Goal: Task Accomplishment & Management: Use online tool/utility

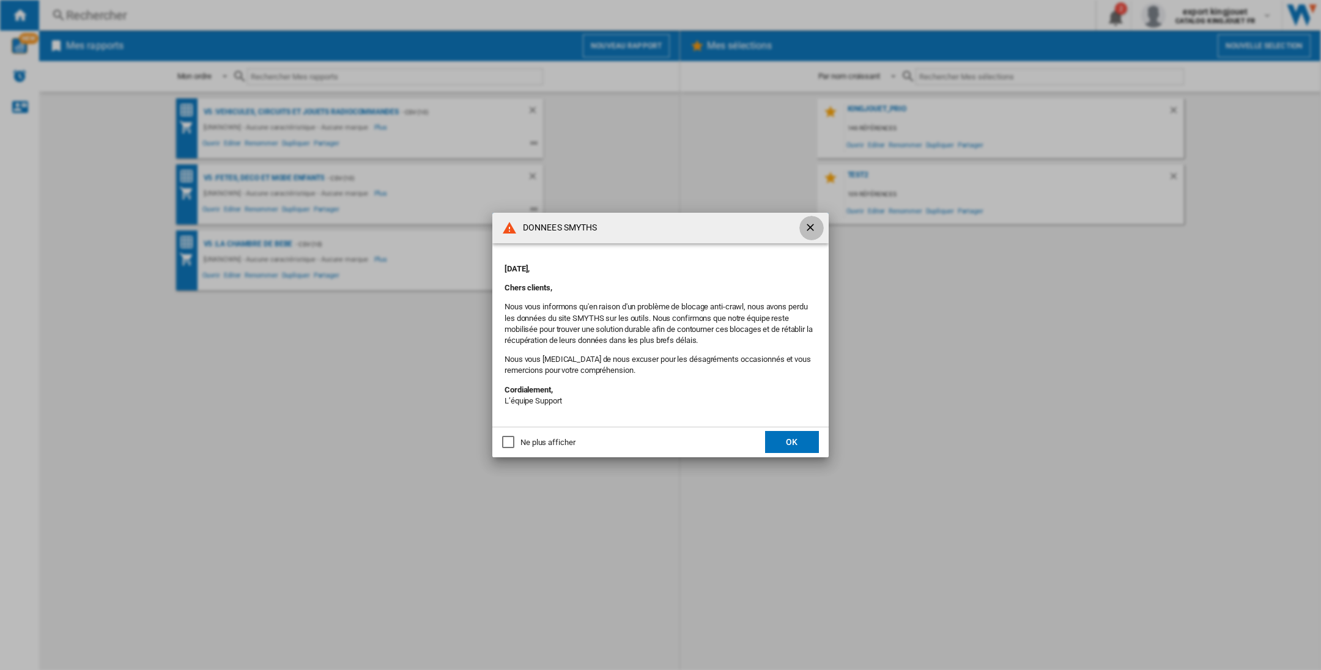
click at [812, 228] on ng-md-icon "getI18NText('BUTTONS.CLOSE_DIALOG')" at bounding box center [811, 228] width 15 height 15
click at [793, 437] on button "OK" at bounding box center [792, 442] width 54 height 22
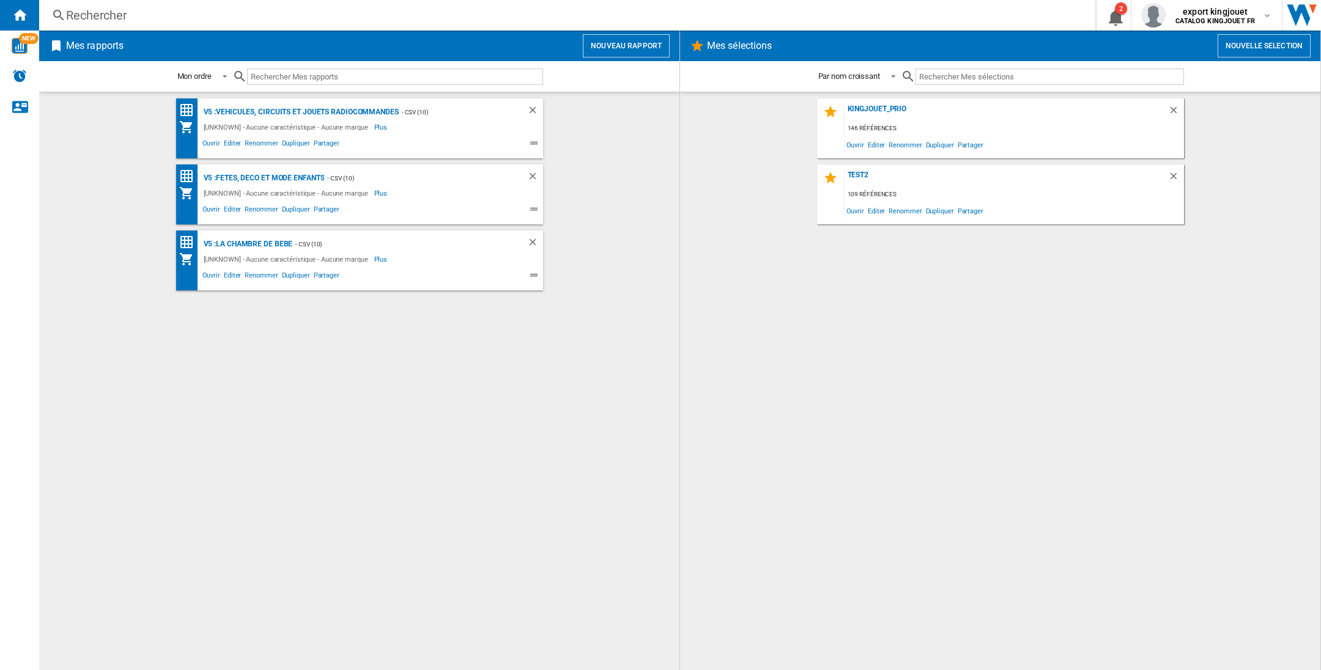
click at [1250, 44] on button "Nouvelle selection" at bounding box center [1264, 45] width 93 height 23
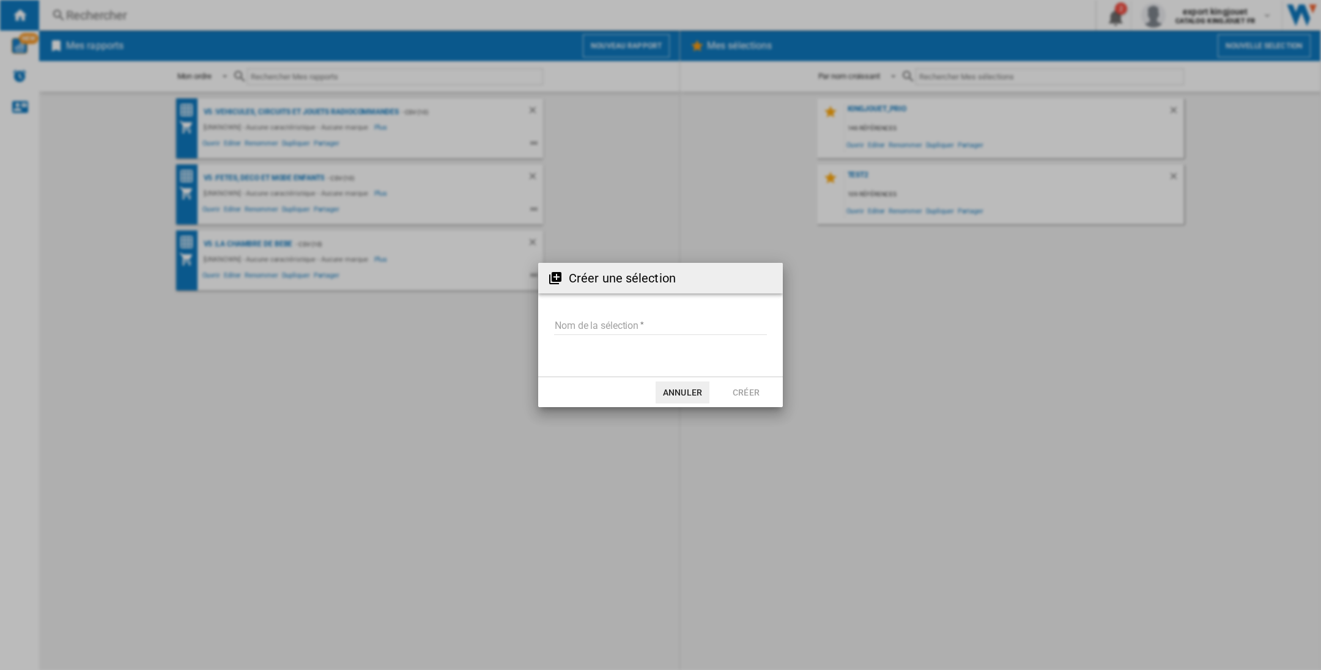
click at [591, 325] on input "Nom de la sélection" at bounding box center [660, 326] width 213 height 18
type input "*******"
click at [751, 393] on button "Créer" at bounding box center [746, 393] width 54 height 22
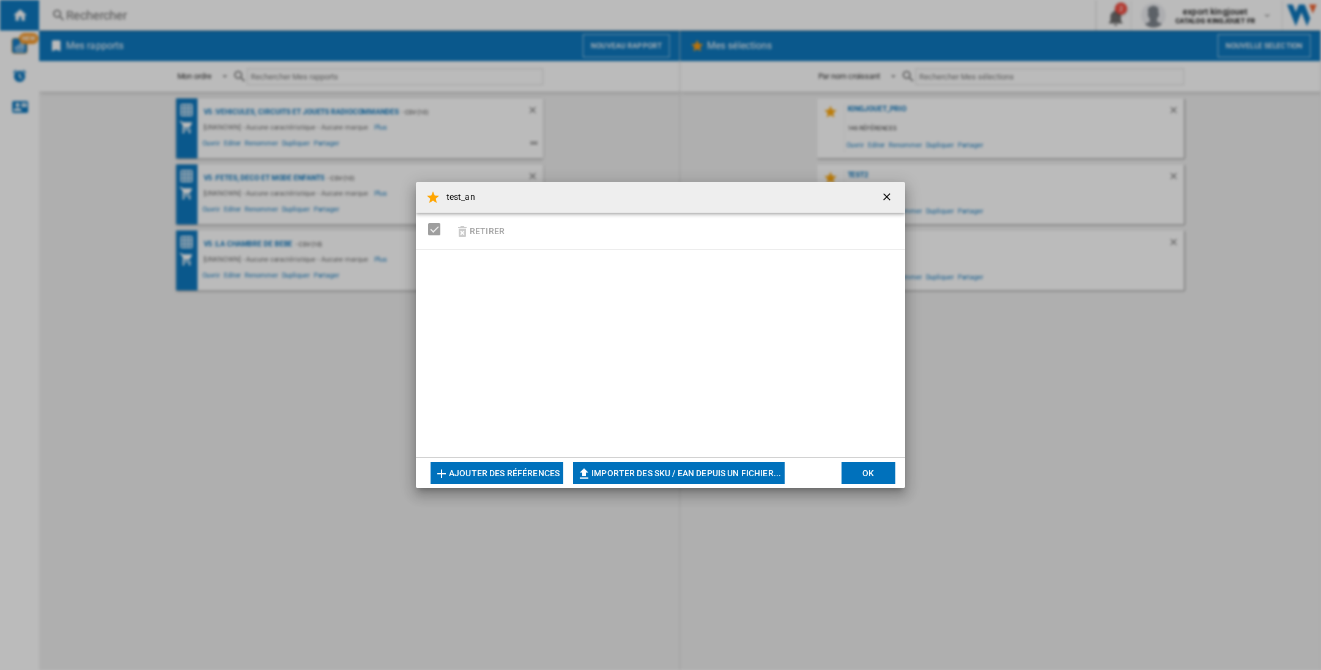
click at [652, 472] on button "Importer des SKU / EAN depuis un fichier..." at bounding box center [679, 473] width 212 height 22
type input "**********"
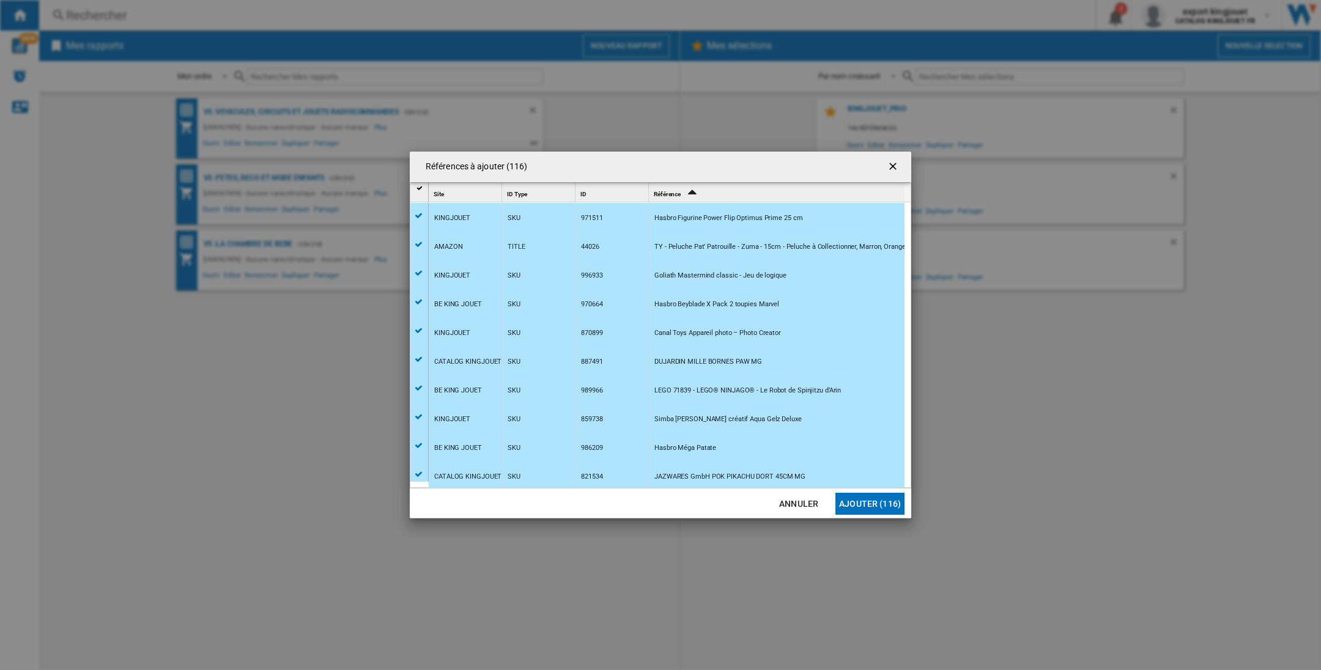
click at [876, 508] on button "Ajouter (116)" at bounding box center [869, 504] width 69 height 22
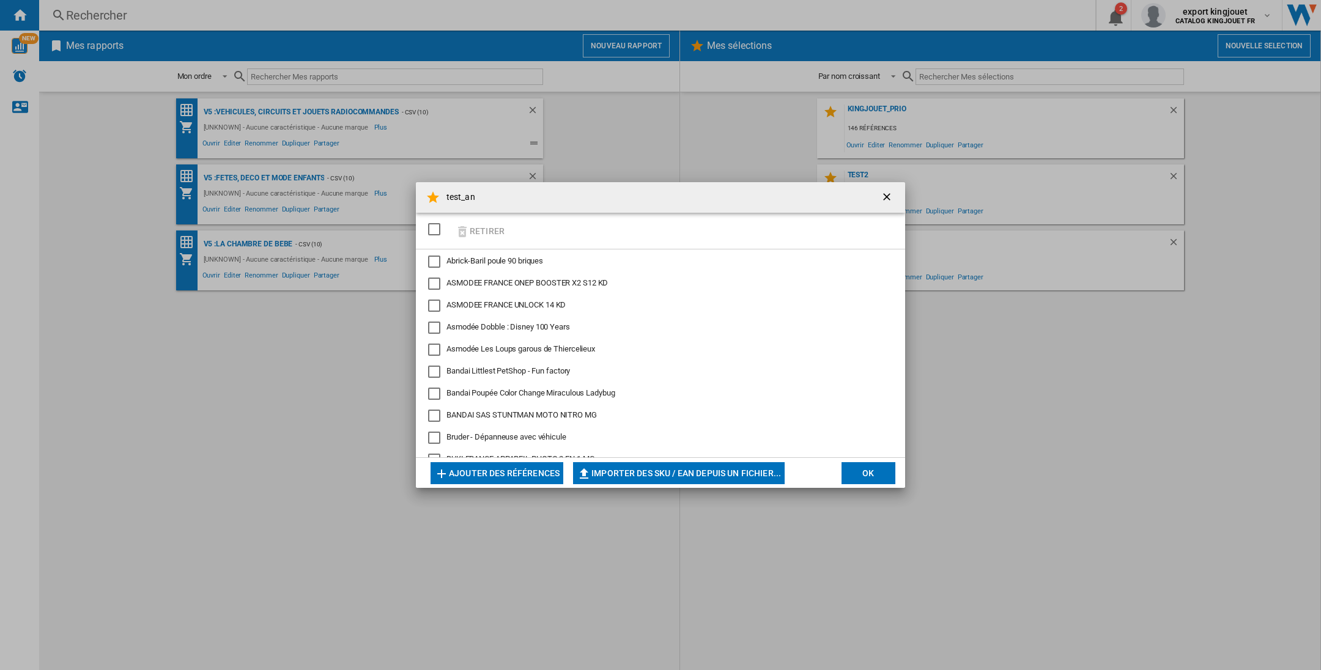
click at [434, 259] on div "Abrick-Baril poule 90 briques" at bounding box center [434, 262] width 12 height 12
click at [874, 468] on button "OK" at bounding box center [869, 473] width 54 height 22
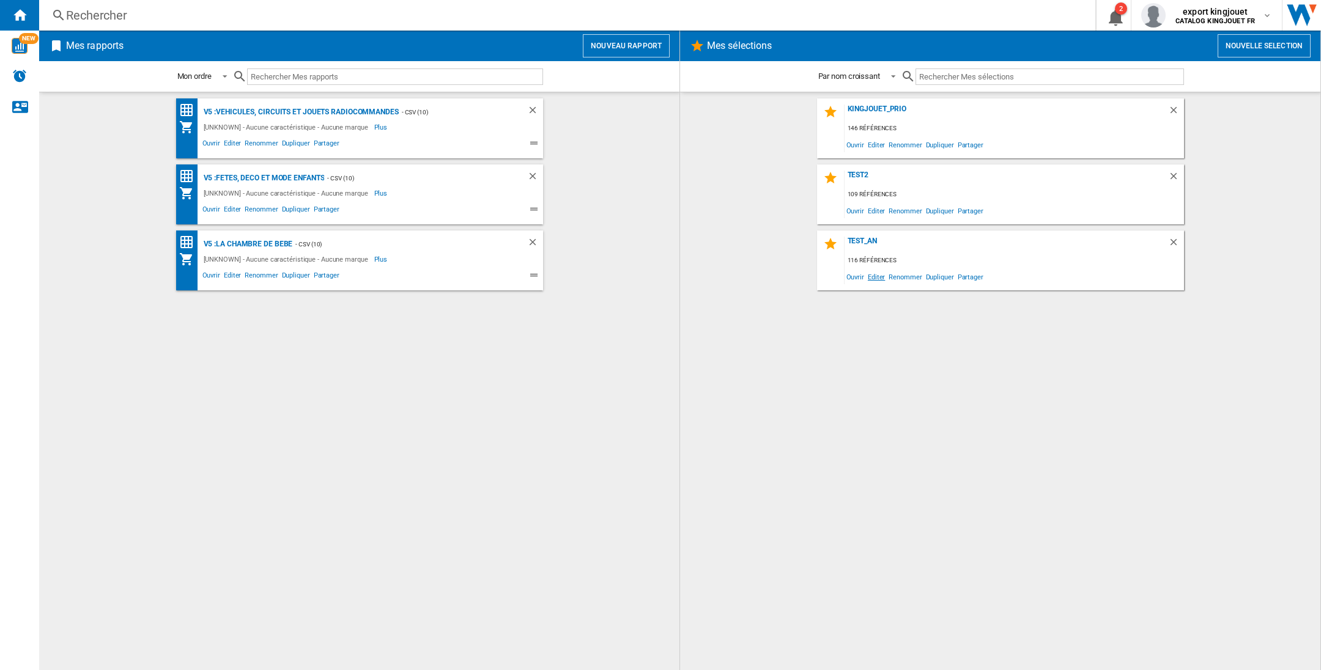
click at [870, 275] on span "Editer" at bounding box center [876, 276] width 21 height 17
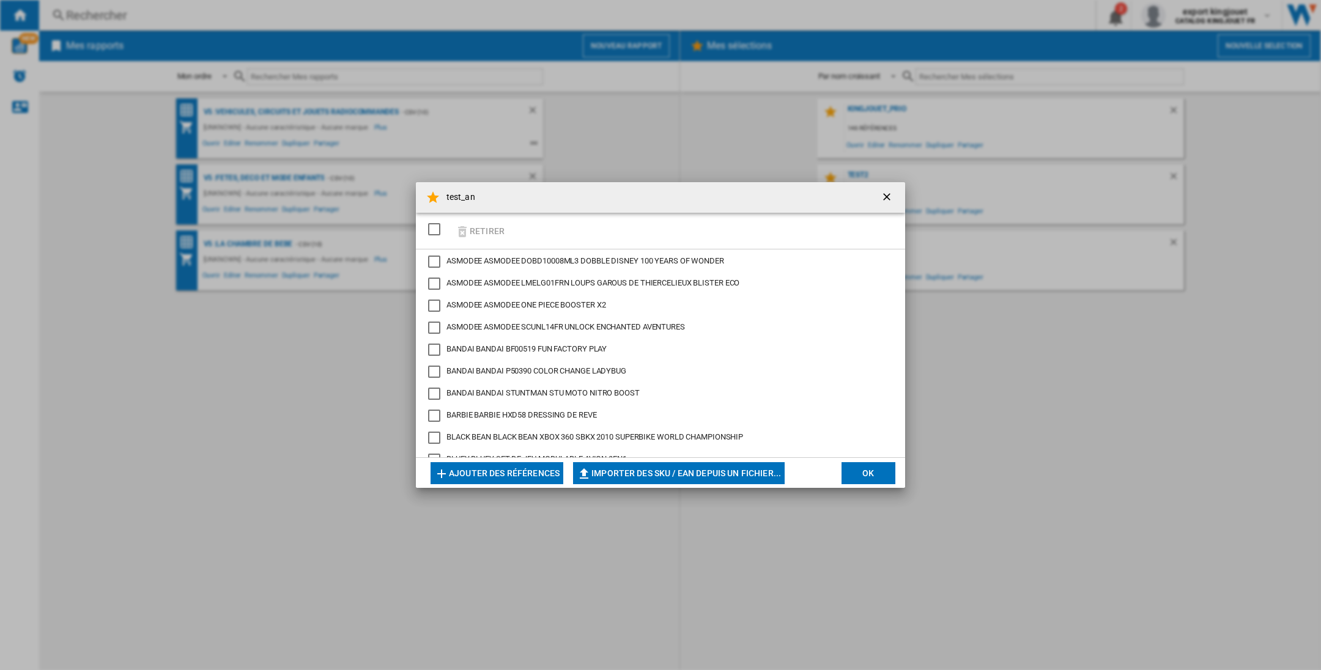
click at [884, 195] on ng-md-icon "getI18NText('BUTTONS.CLOSE_DIALOG')" at bounding box center [888, 198] width 15 height 15
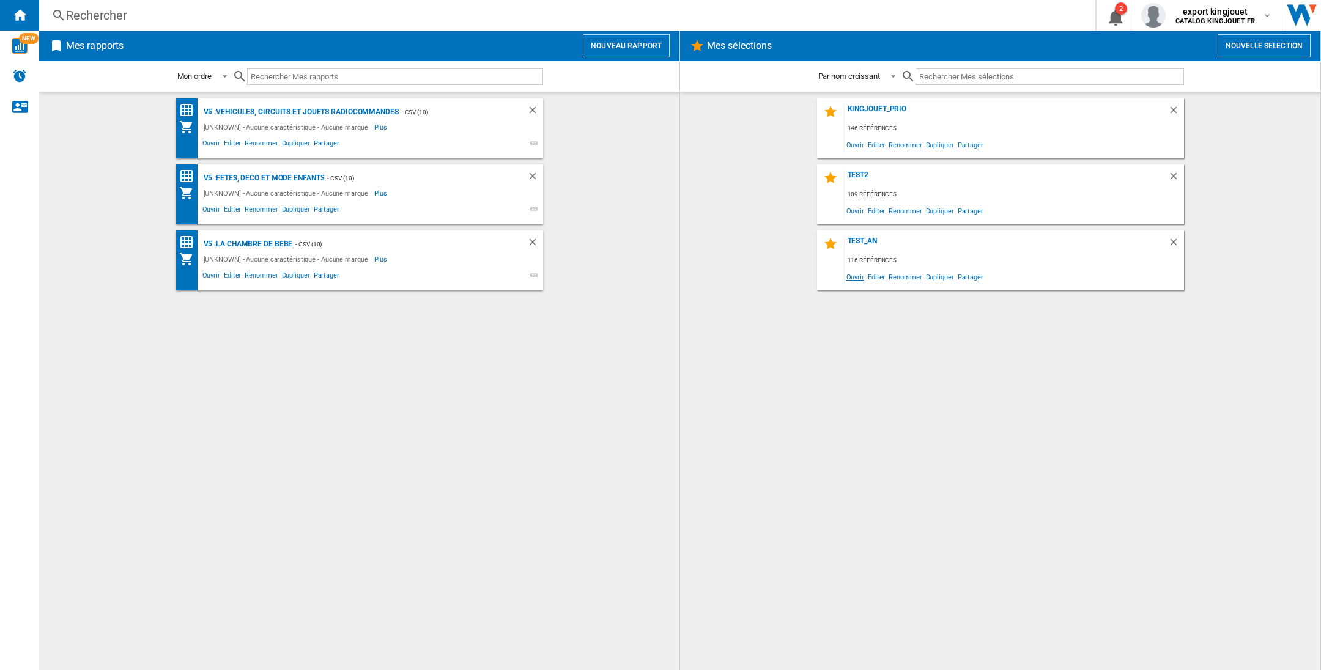
click at [855, 275] on span "Ouvrir" at bounding box center [855, 276] width 21 height 17
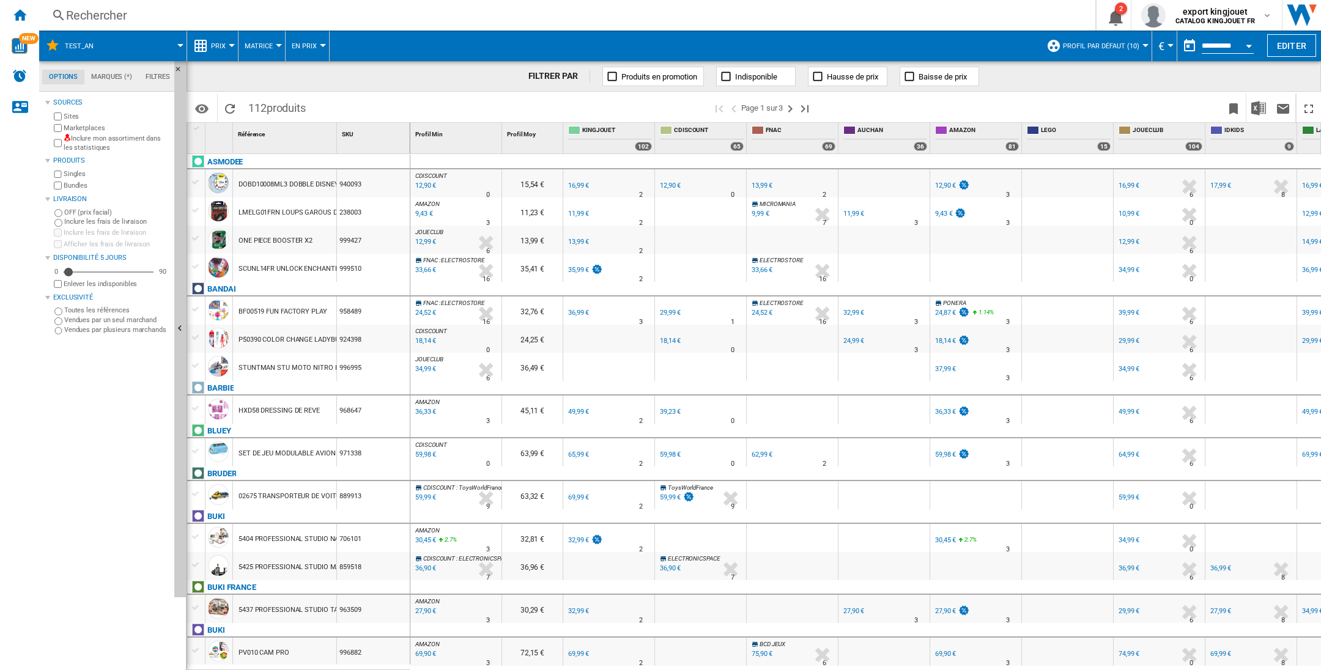
click at [1142, 46] on div at bounding box center [1145, 45] width 6 height 3
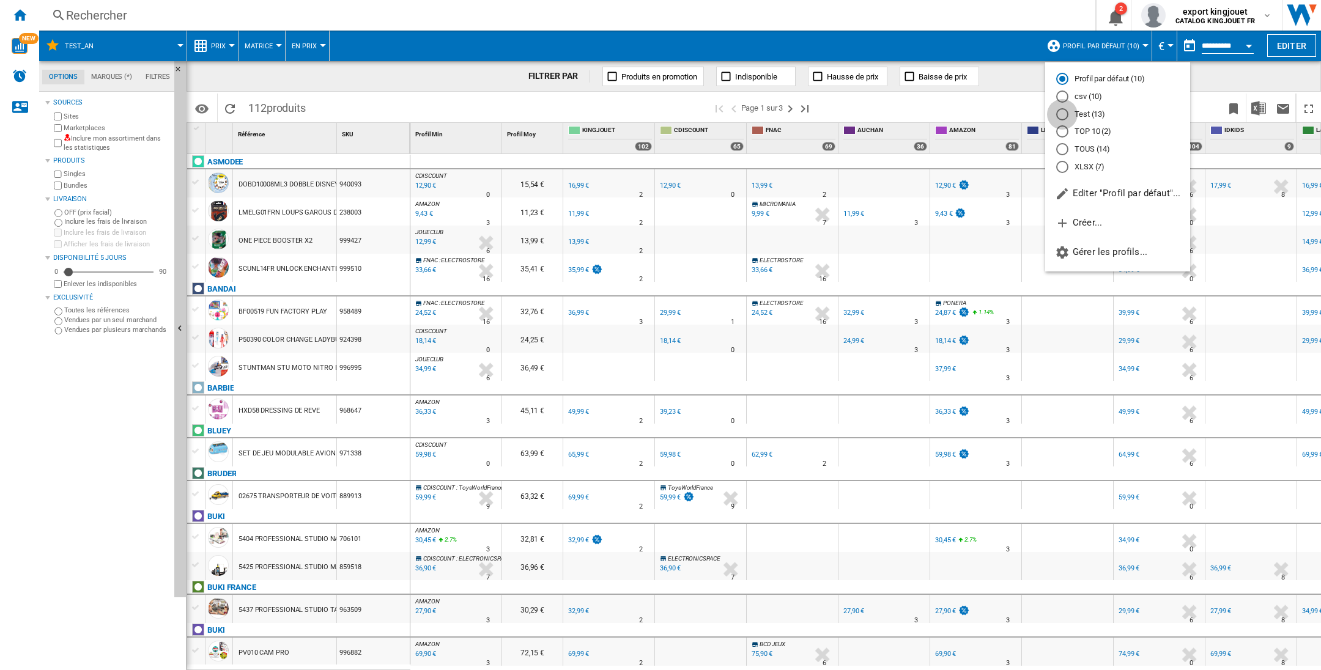
click at [1066, 112] on div "Test (13)" at bounding box center [1062, 114] width 12 height 12
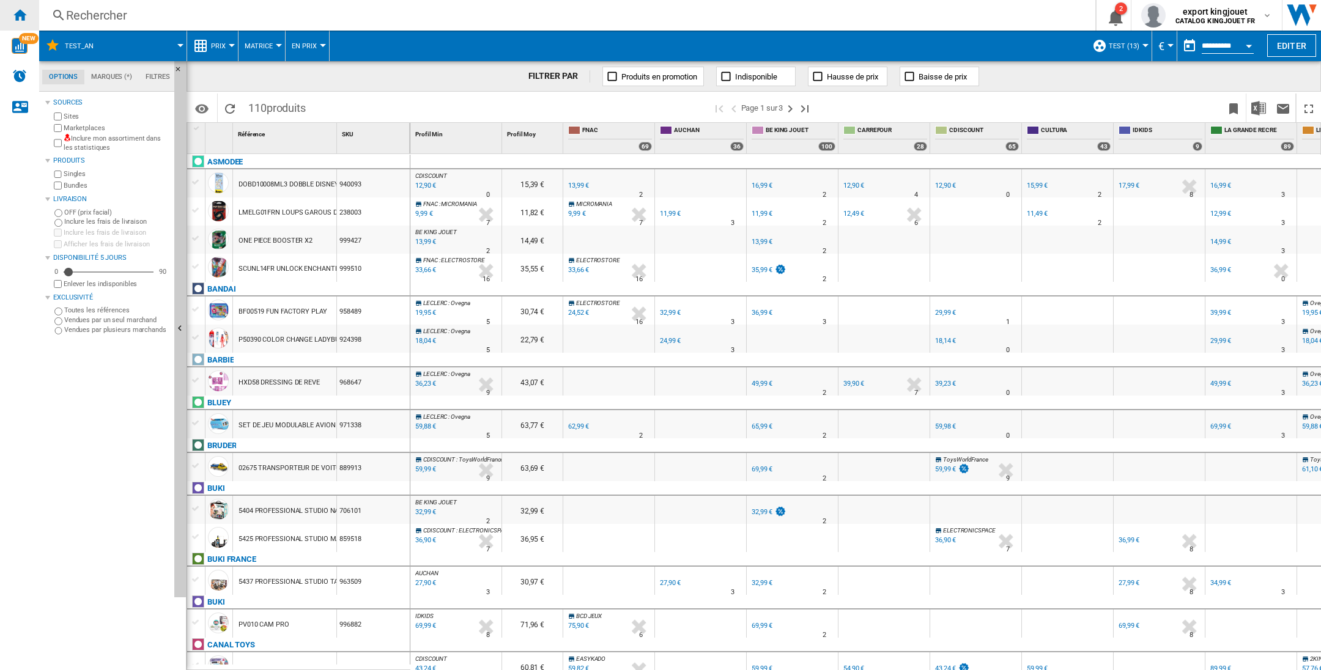
click at [26, 15] on ng-md-icon "Accueil" at bounding box center [19, 14] width 15 height 15
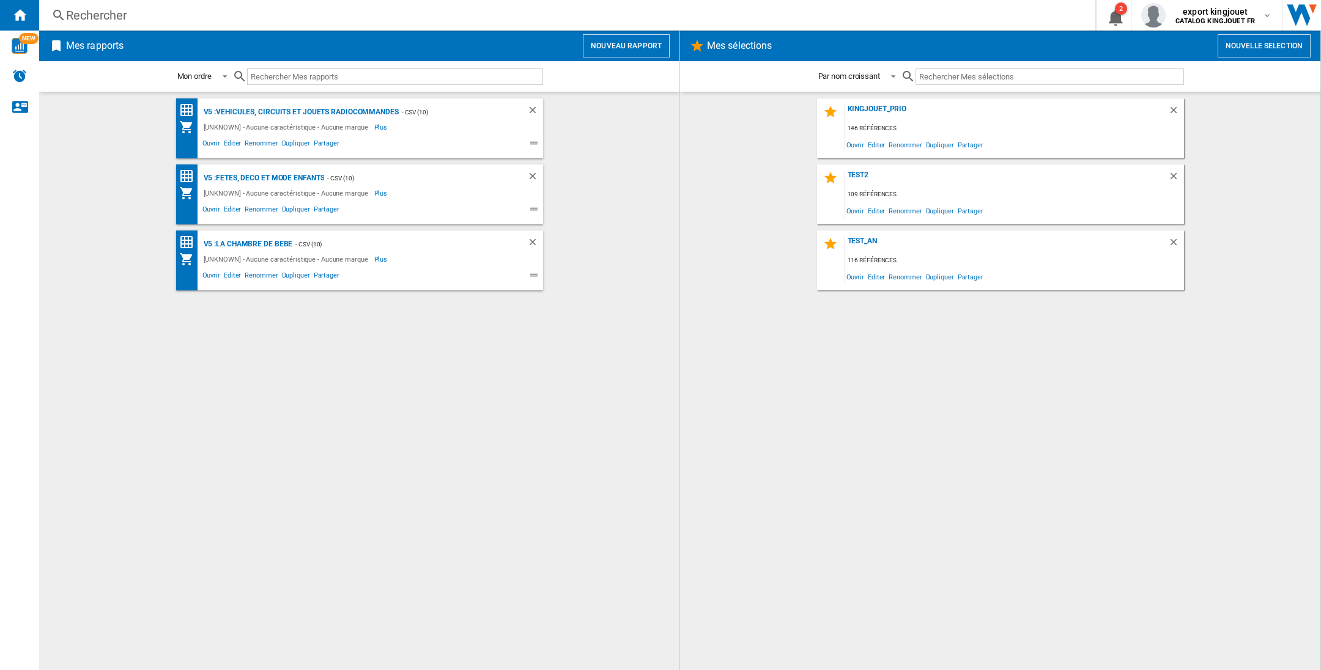
click at [615, 57] on button "Nouveau rapport" at bounding box center [626, 45] width 87 height 23
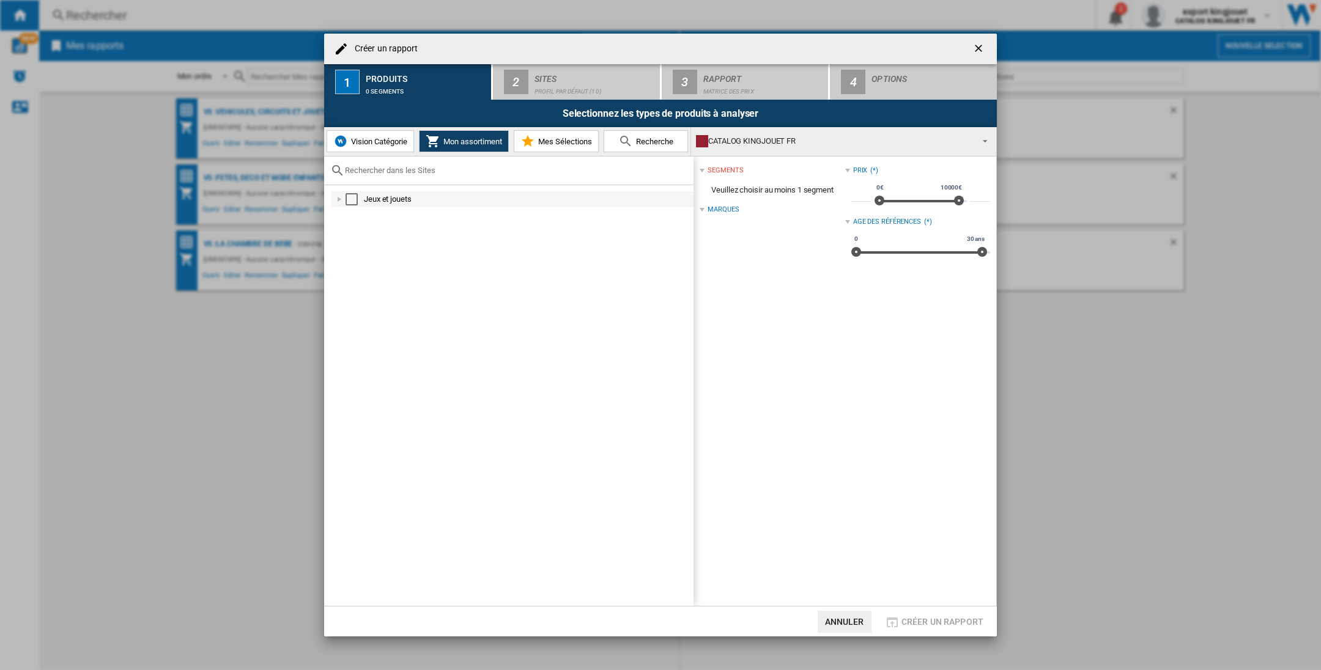
click at [346, 197] on div "Select" at bounding box center [352, 199] width 12 height 12
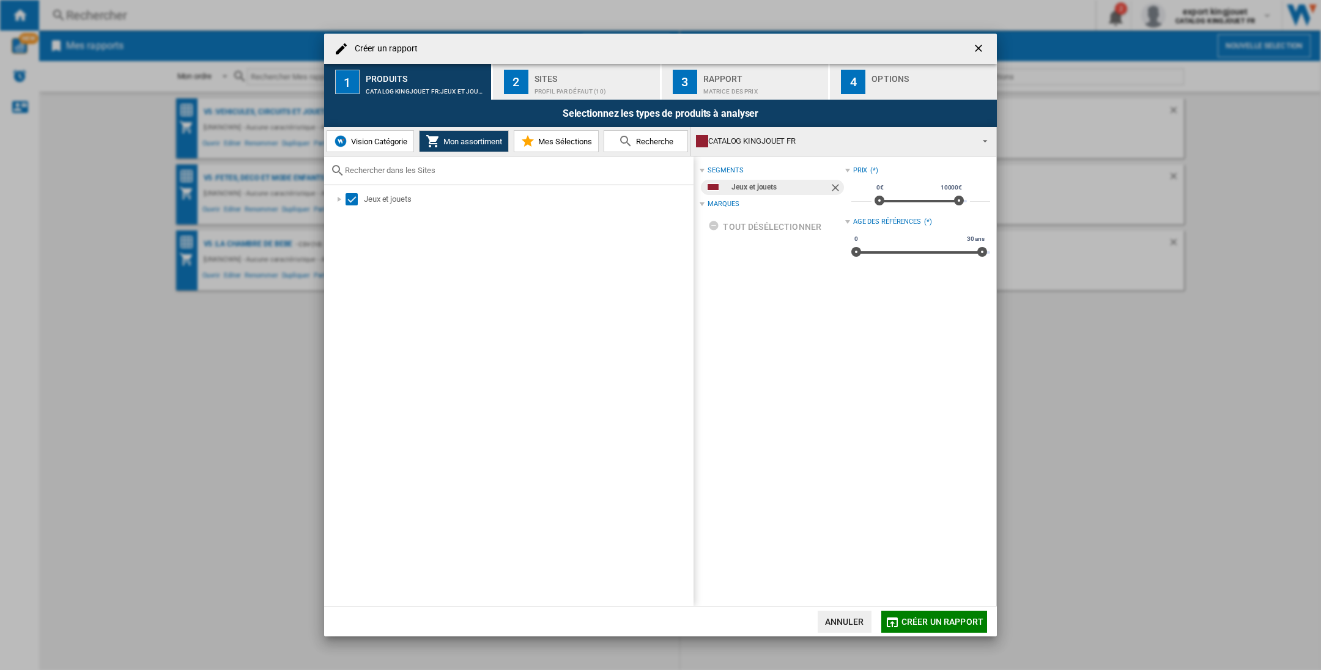
click at [565, 87] on div "Profil par défaut (10)" at bounding box center [595, 88] width 120 height 13
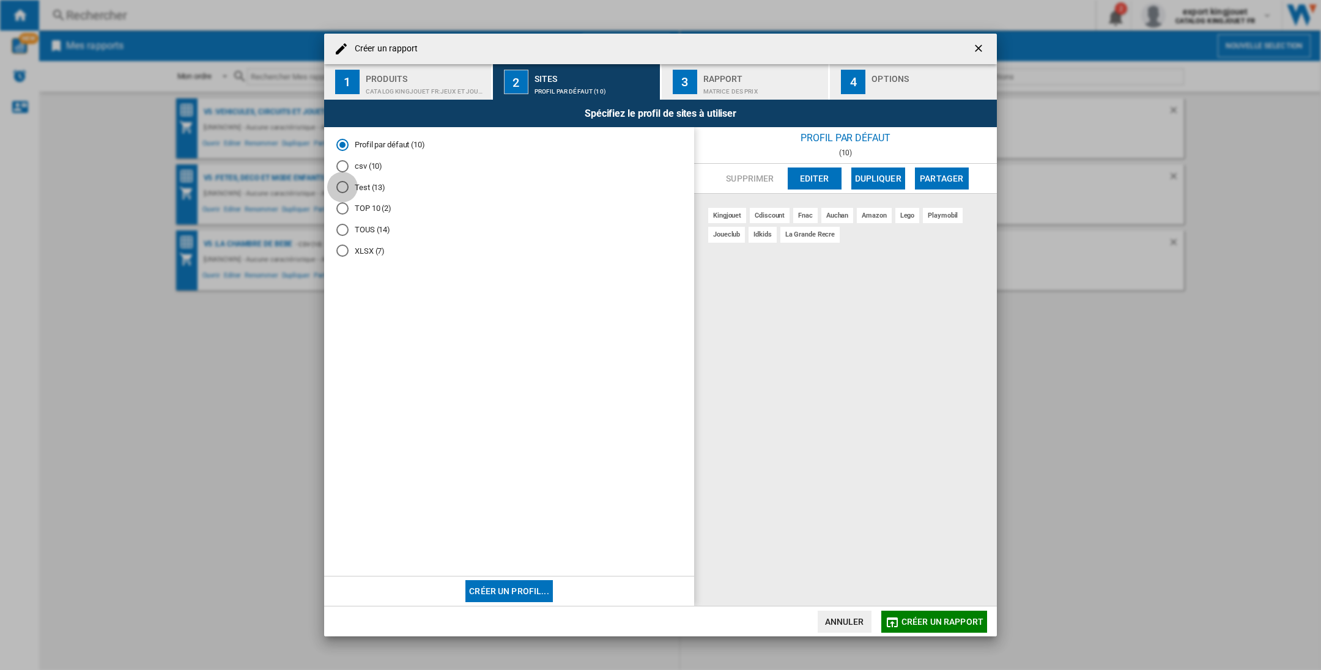
click at [339, 186] on div "Test (13)" at bounding box center [342, 187] width 12 height 12
click at [506, 585] on button "Créer un profil..." at bounding box center [508, 591] width 87 height 22
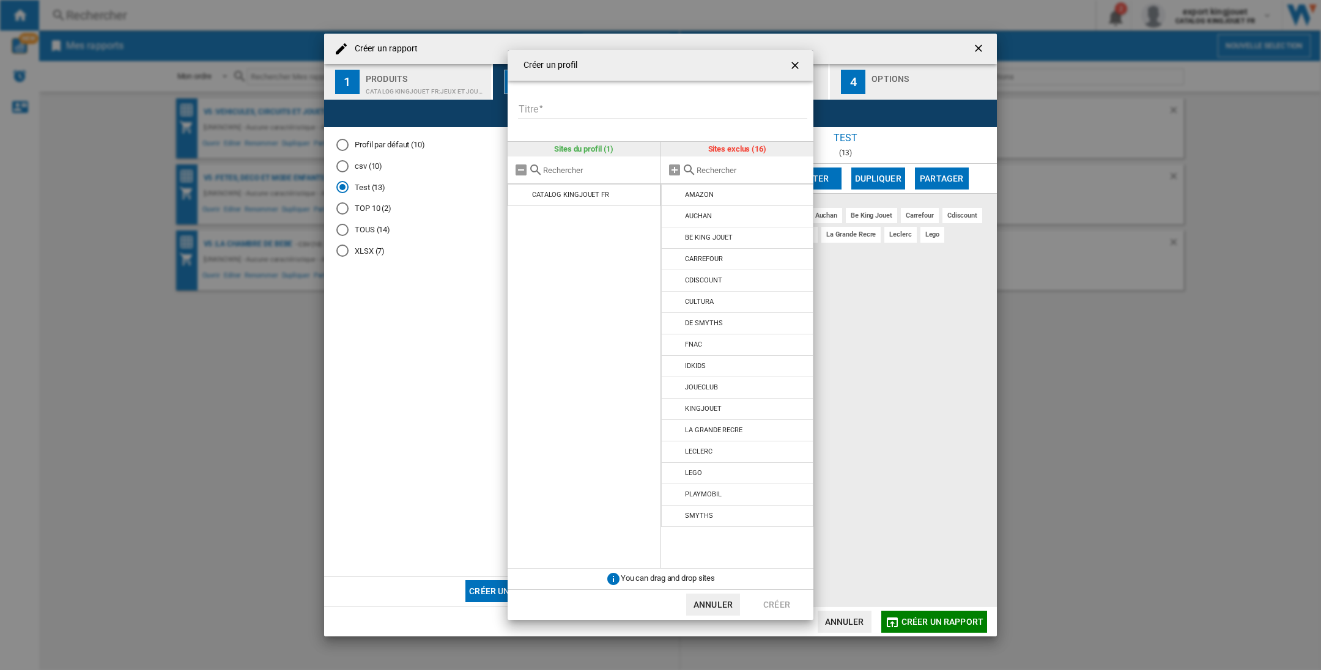
click at [562, 102] on input "Titre" at bounding box center [662, 109] width 289 height 18
type input "*******"
click at [709, 168] on input "text" at bounding box center [752, 170] width 111 height 9
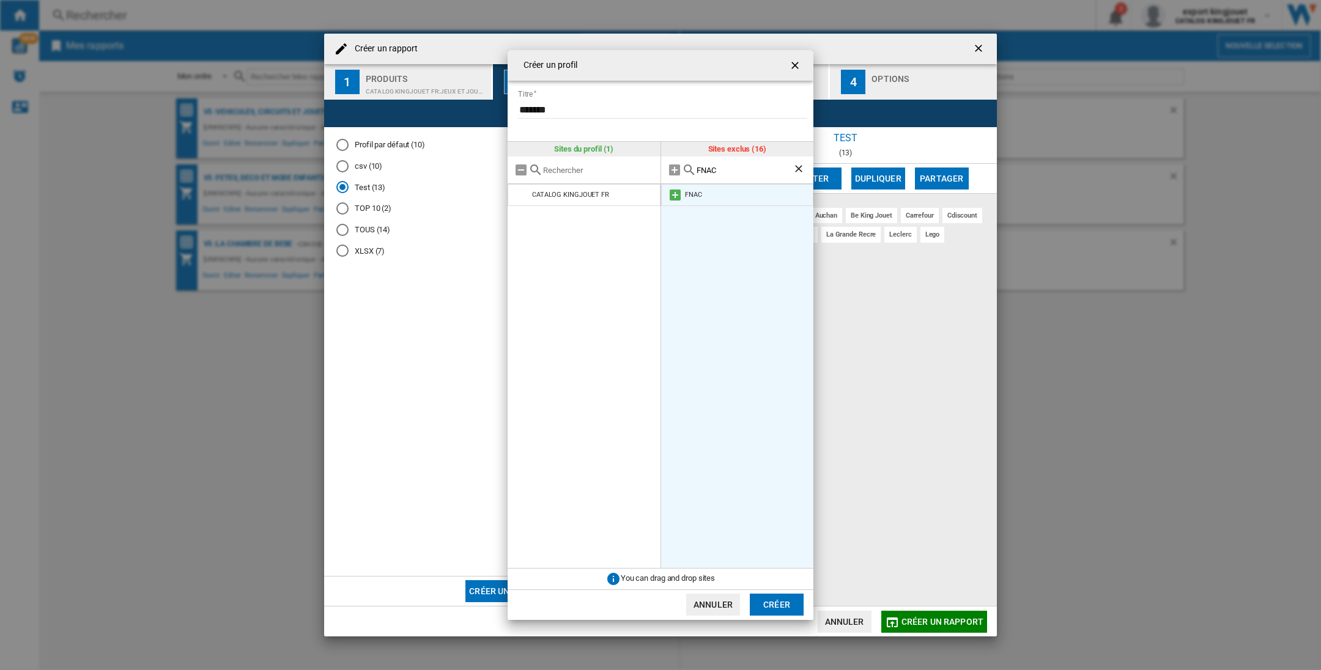
type input "FNAC"
click at [678, 195] on md-icon at bounding box center [675, 195] width 15 height 15
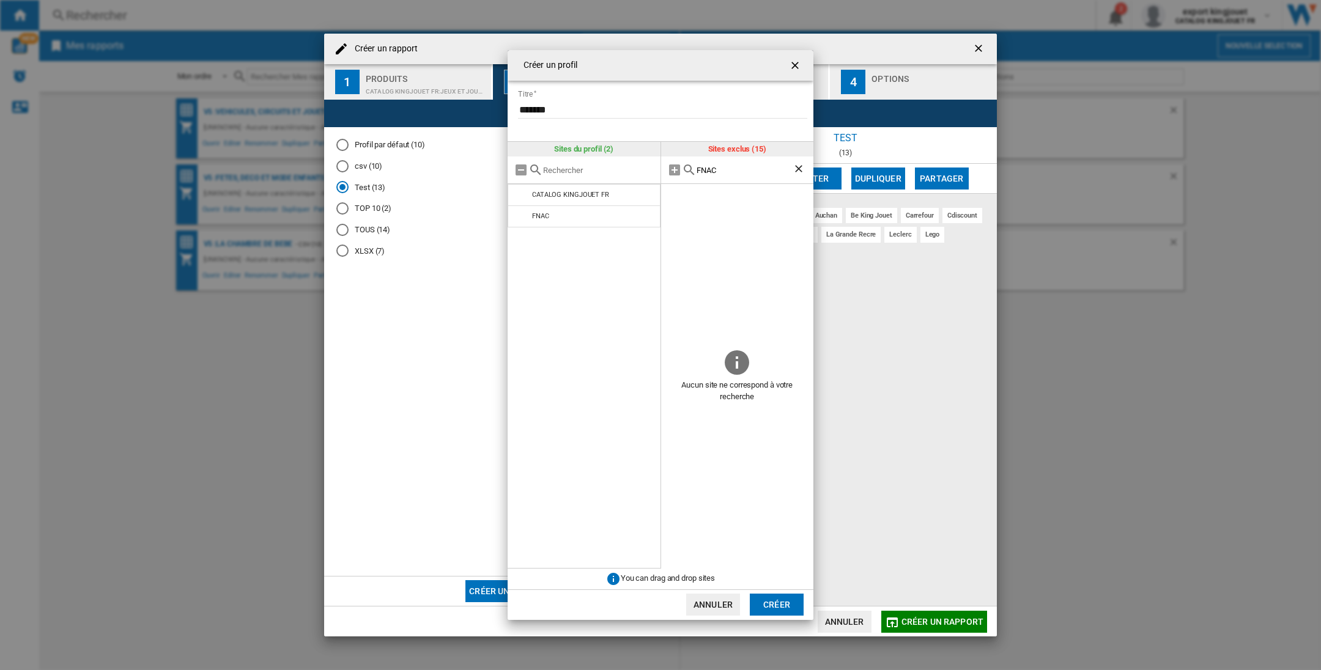
click at [796, 169] on ng-md-icon "Effacer la recherche" at bounding box center [800, 170] width 15 height 15
click at [712, 172] on input "text" at bounding box center [752, 170] width 111 height 9
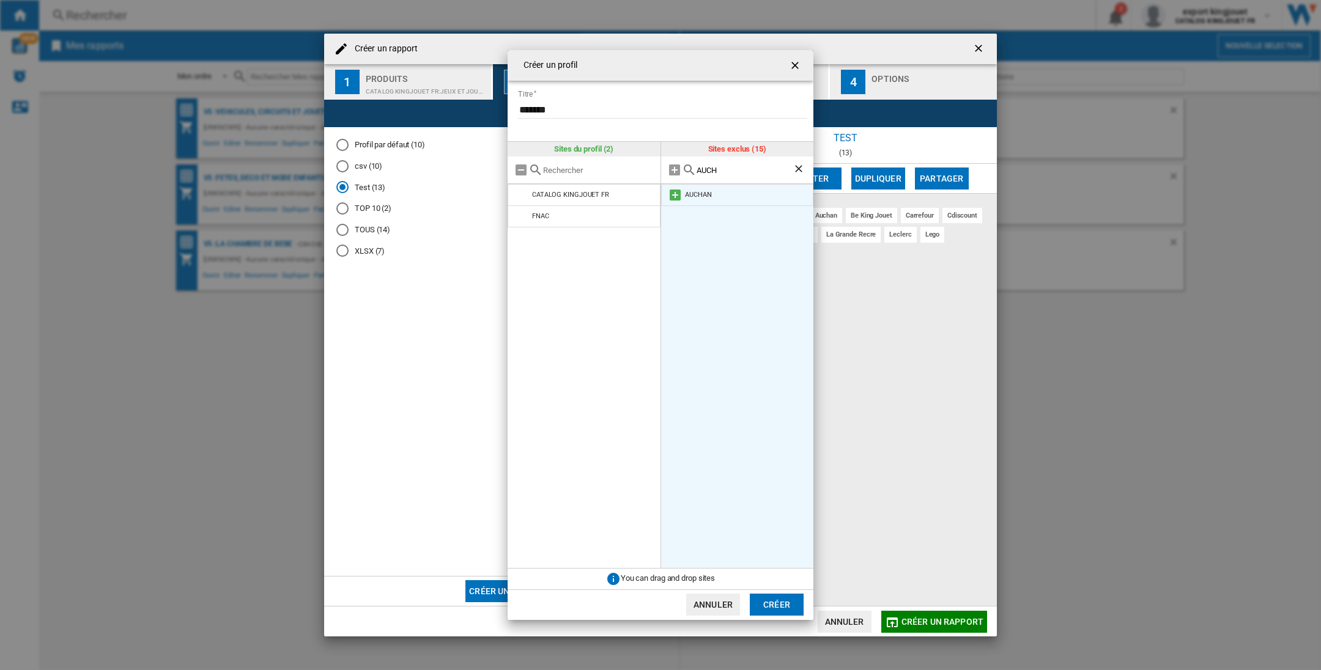
type input "AUCH"
click at [679, 194] on md-icon at bounding box center [675, 195] width 15 height 15
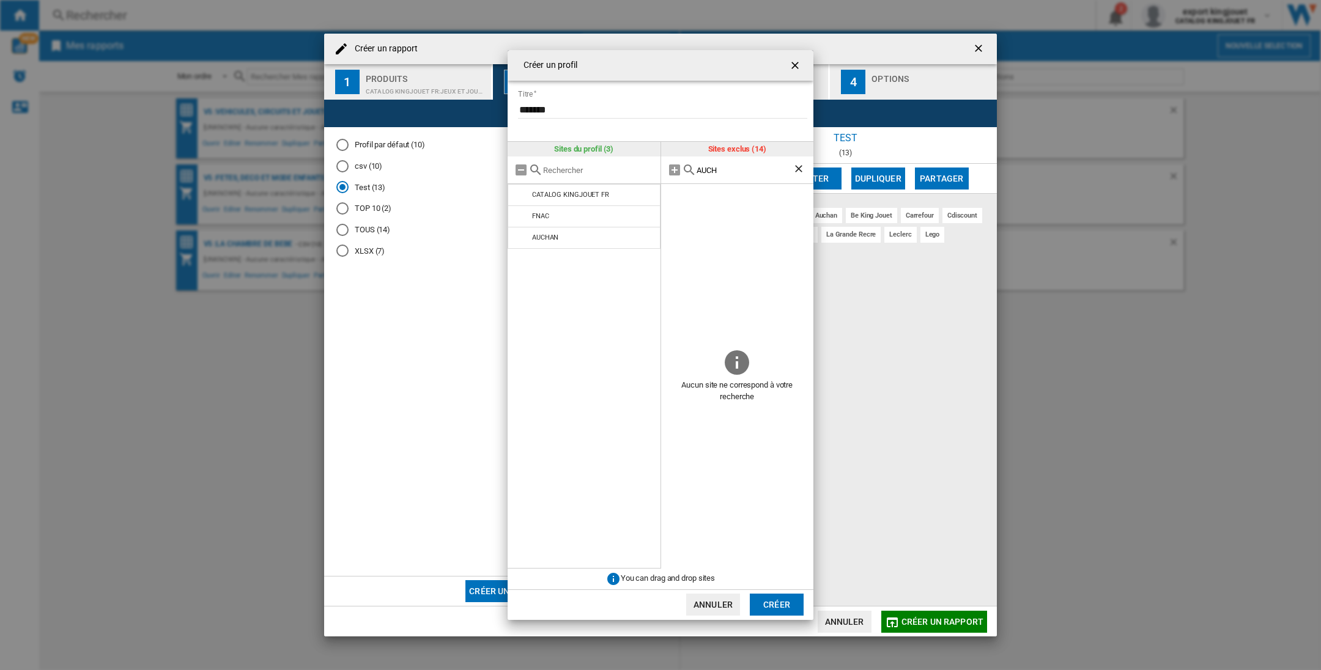
click at [798, 169] on ng-md-icon "Effacer la recherche" at bounding box center [800, 170] width 15 height 15
click at [710, 173] on input "text" at bounding box center [752, 170] width 111 height 9
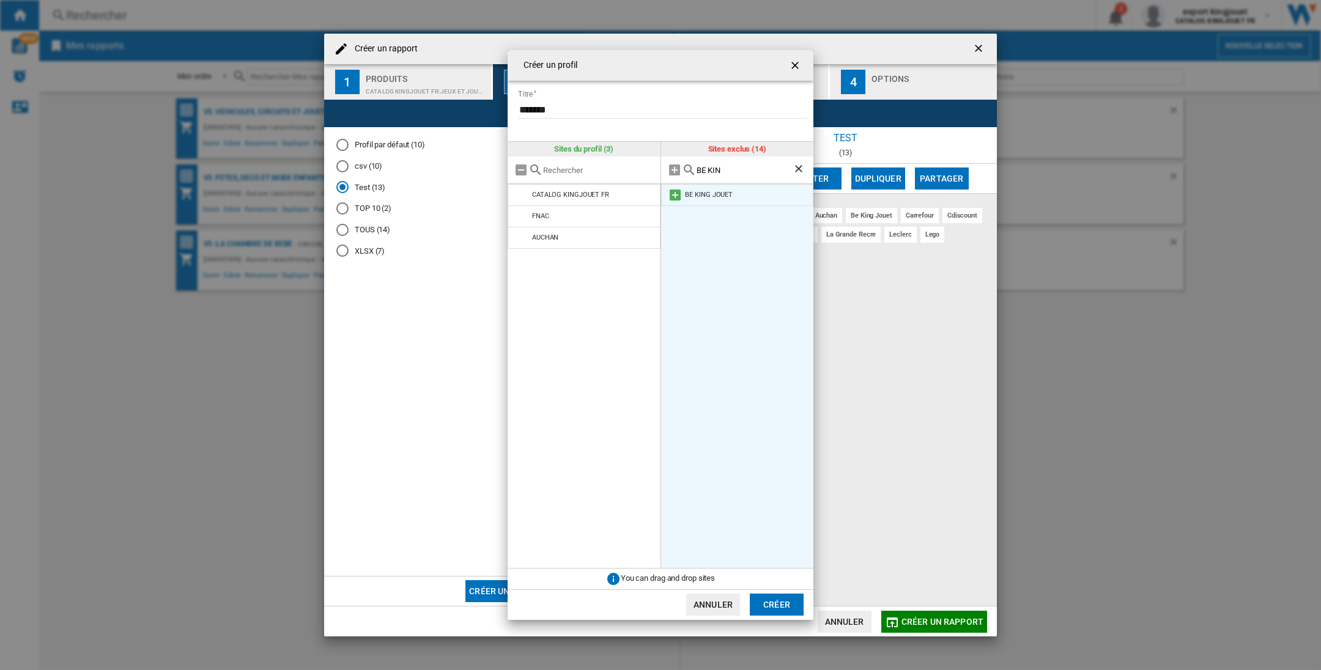
type input "BE KIN"
click at [676, 194] on md-icon at bounding box center [675, 195] width 15 height 15
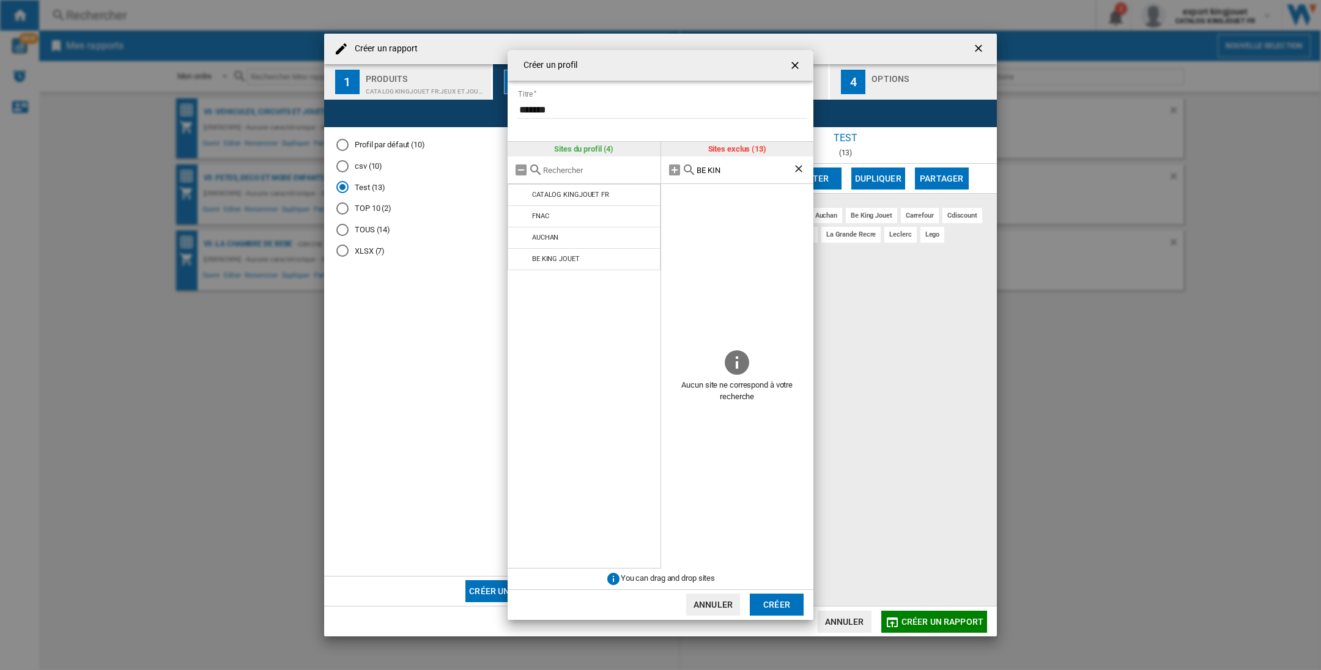
click at [800, 168] on ng-md-icon "Effacer la recherche" at bounding box center [800, 170] width 15 height 15
click at [724, 173] on input "text" at bounding box center [752, 170] width 111 height 9
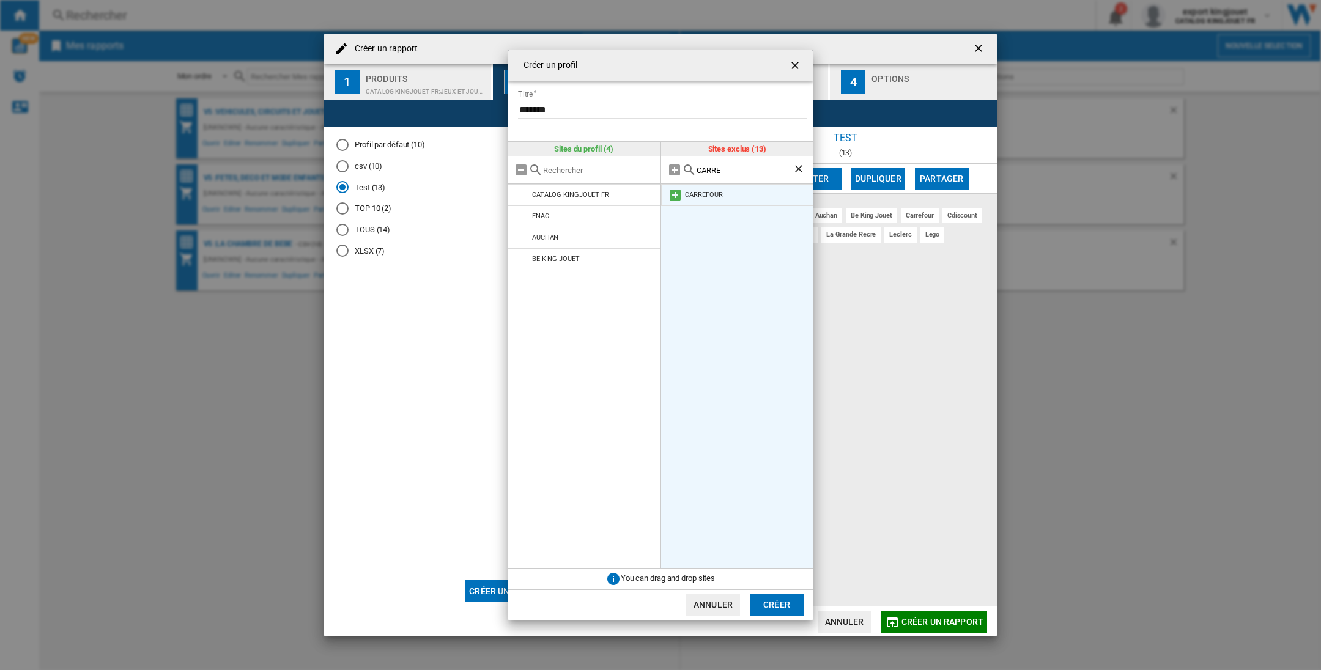
type input "CARRE"
click at [674, 196] on md-icon at bounding box center [675, 195] width 15 height 15
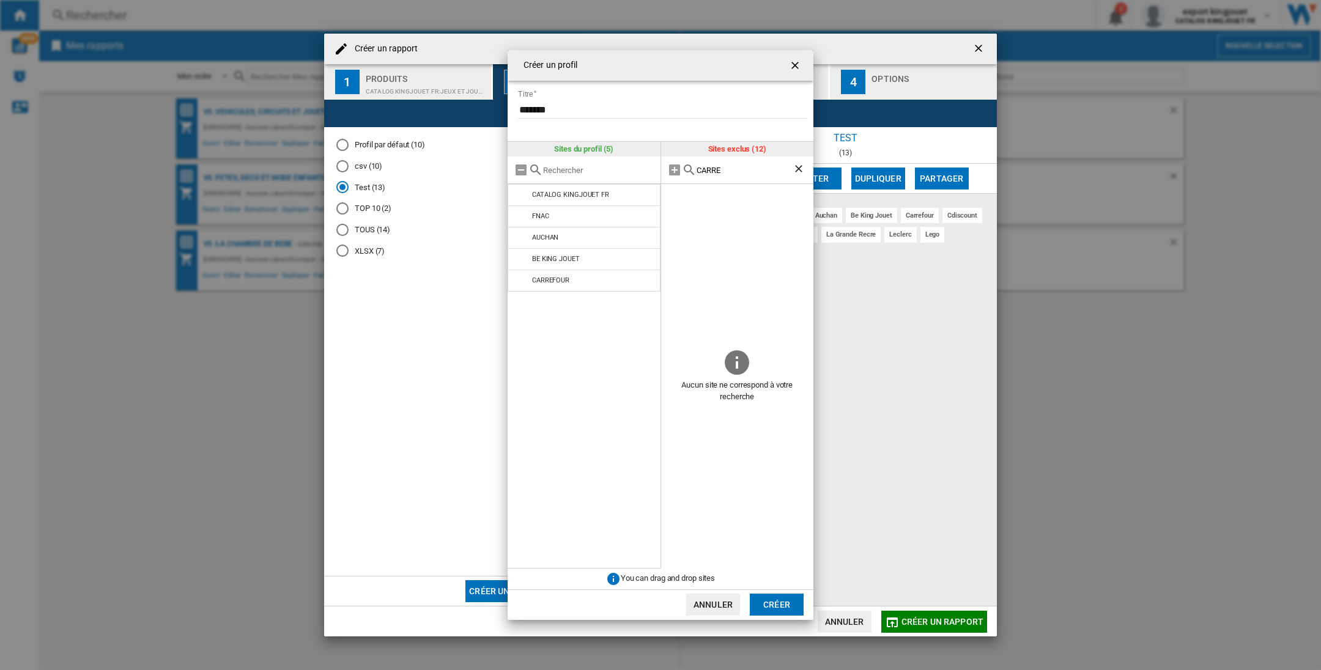
click at [794, 168] on ng-md-icon "Effacer la recherche" at bounding box center [800, 170] width 15 height 15
click at [722, 175] on div at bounding box center [737, 171] width 153 height 28
click at [714, 169] on input "text" at bounding box center [752, 170] width 111 height 9
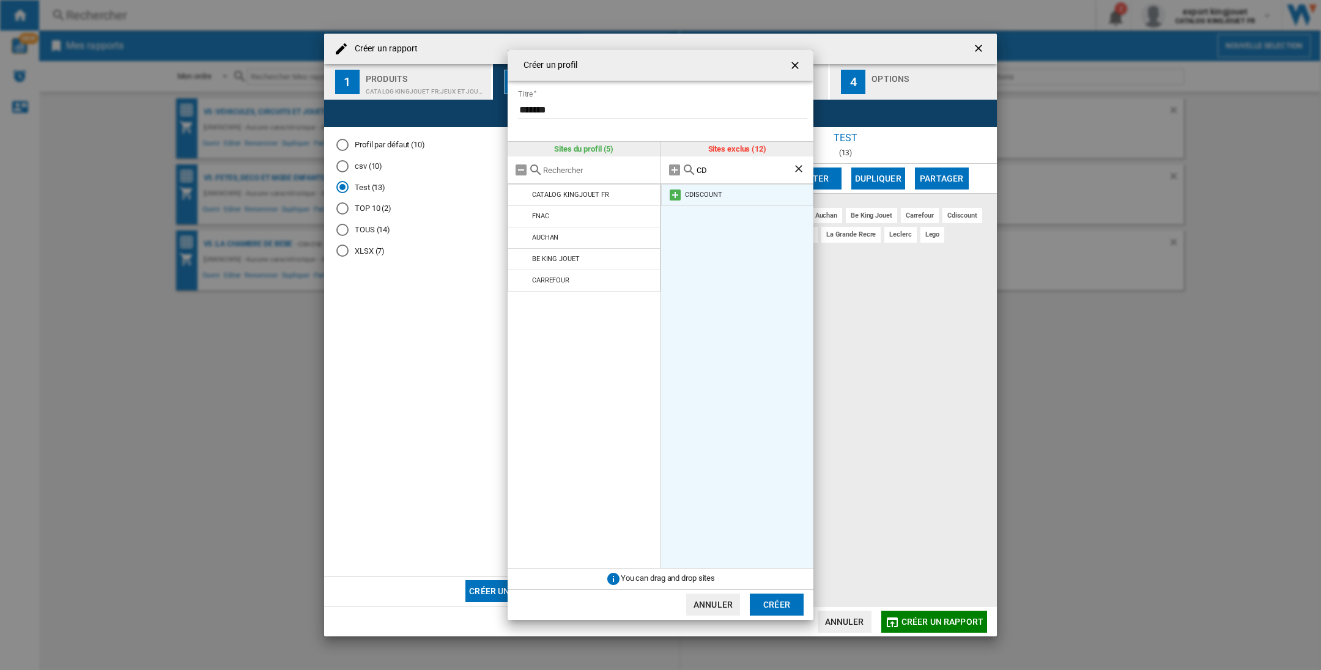
type input "CD"
click at [677, 193] on md-icon at bounding box center [675, 195] width 15 height 15
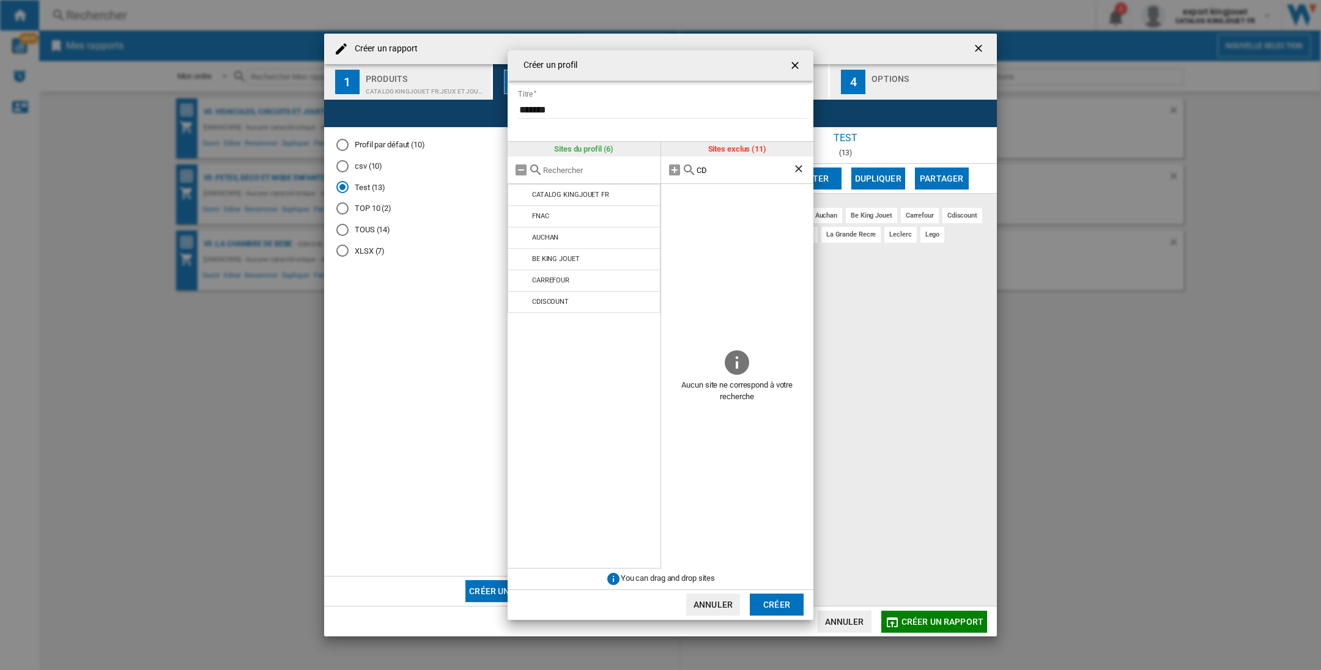
click at [800, 169] on ng-md-icon "Effacer la recherche" at bounding box center [800, 170] width 15 height 15
click at [732, 166] on input "text" at bounding box center [752, 170] width 111 height 9
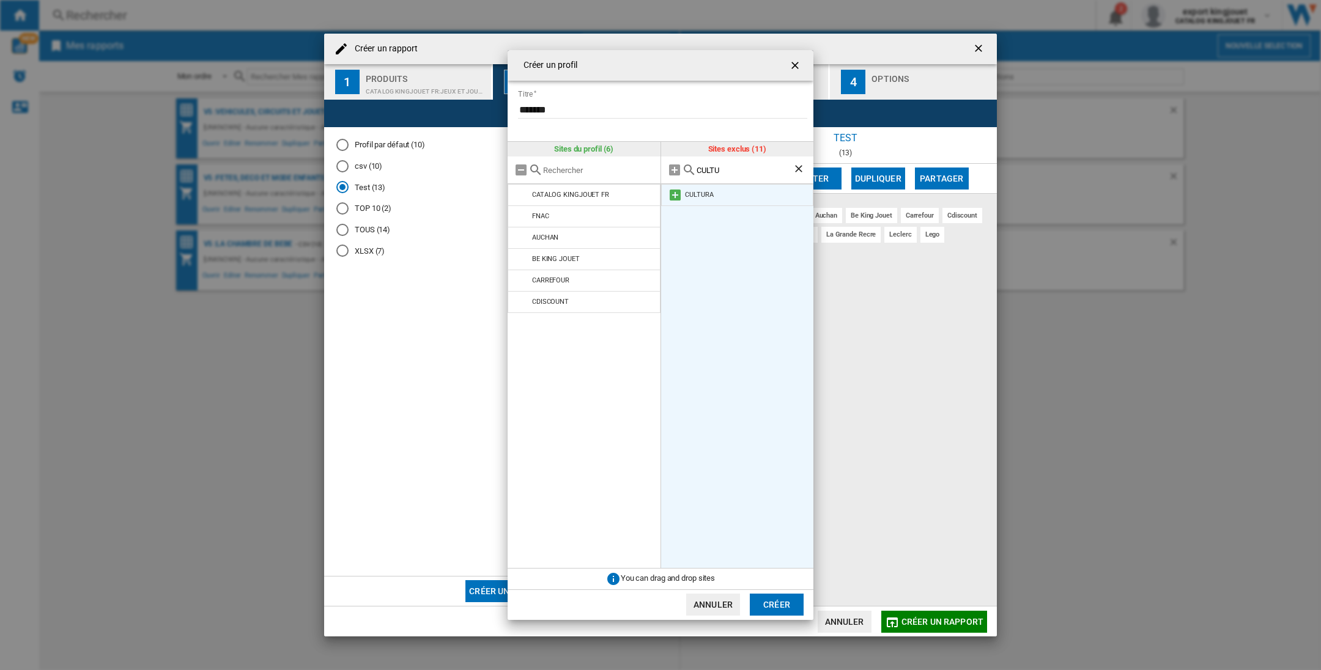
type input "CULTU"
click at [677, 193] on md-icon at bounding box center [675, 195] width 15 height 15
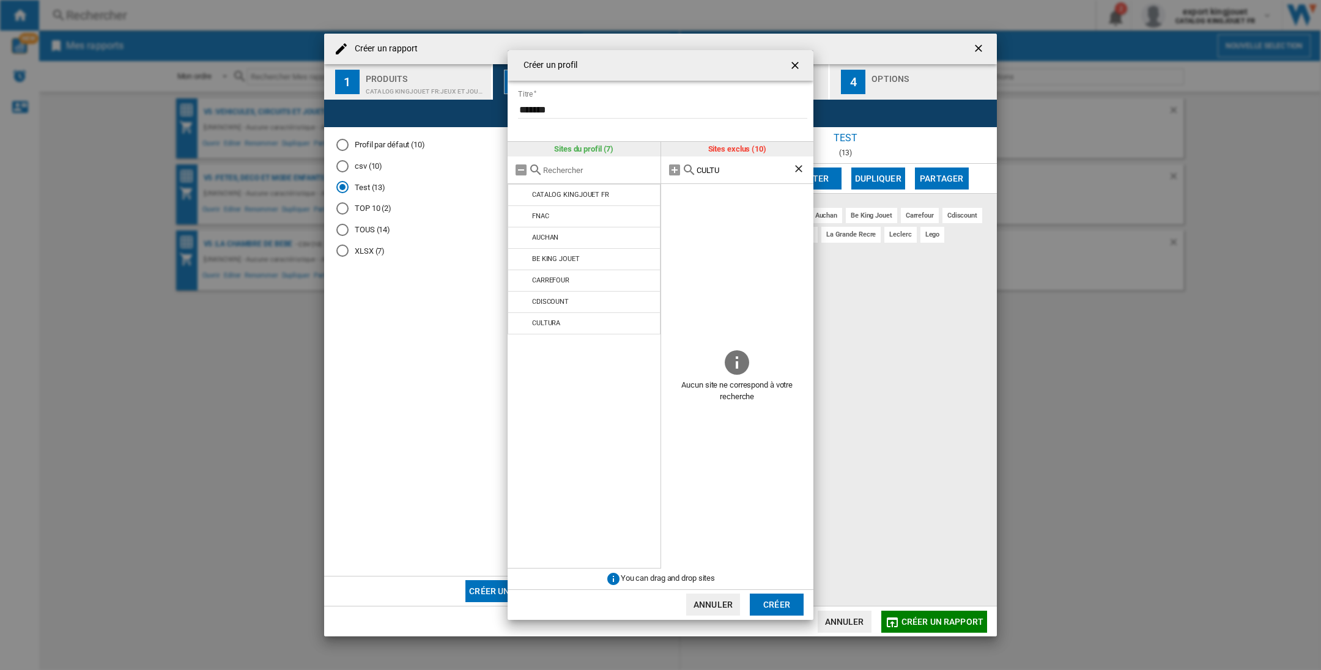
click at [795, 164] on ng-md-icon "Effacer la recherche" at bounding box center [800, 170] width 15 height 15
click at [699, 173] on input "text" at bounding box center [752, 170] width 111 height 9
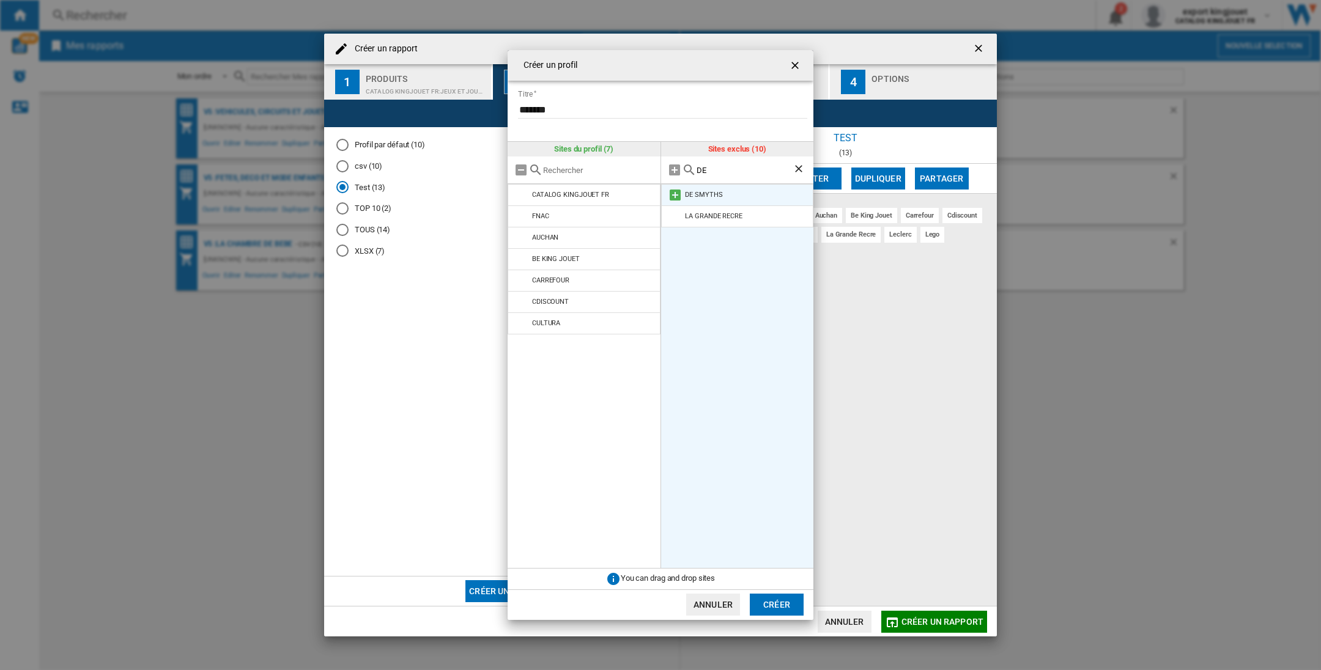
type input "DE"
click at [672, 193] on md-icon at bounding box center [675, 195] width 15 height 15
click at [797, 163] on ng-md-icon "Effacer la recherche" at bounding box center [800, 170] width 15 height 15
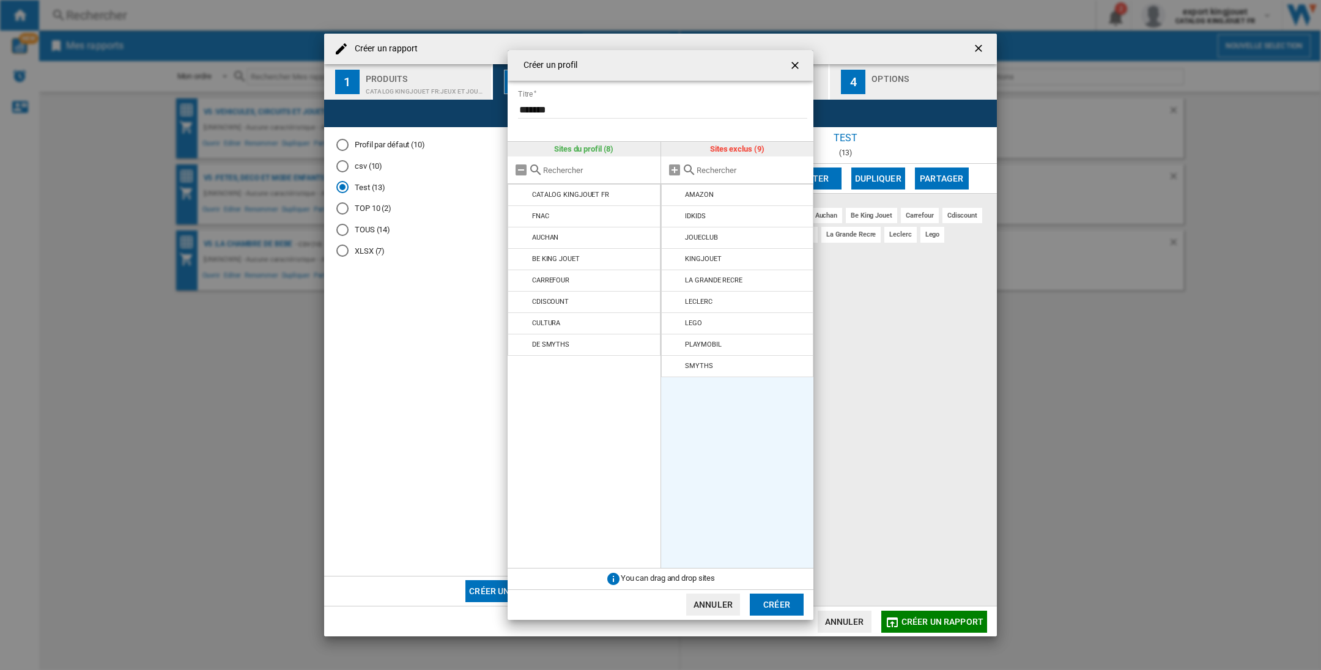
click at [711, 173] on input "text" at bounding box center [752, 170] width 111 height 9
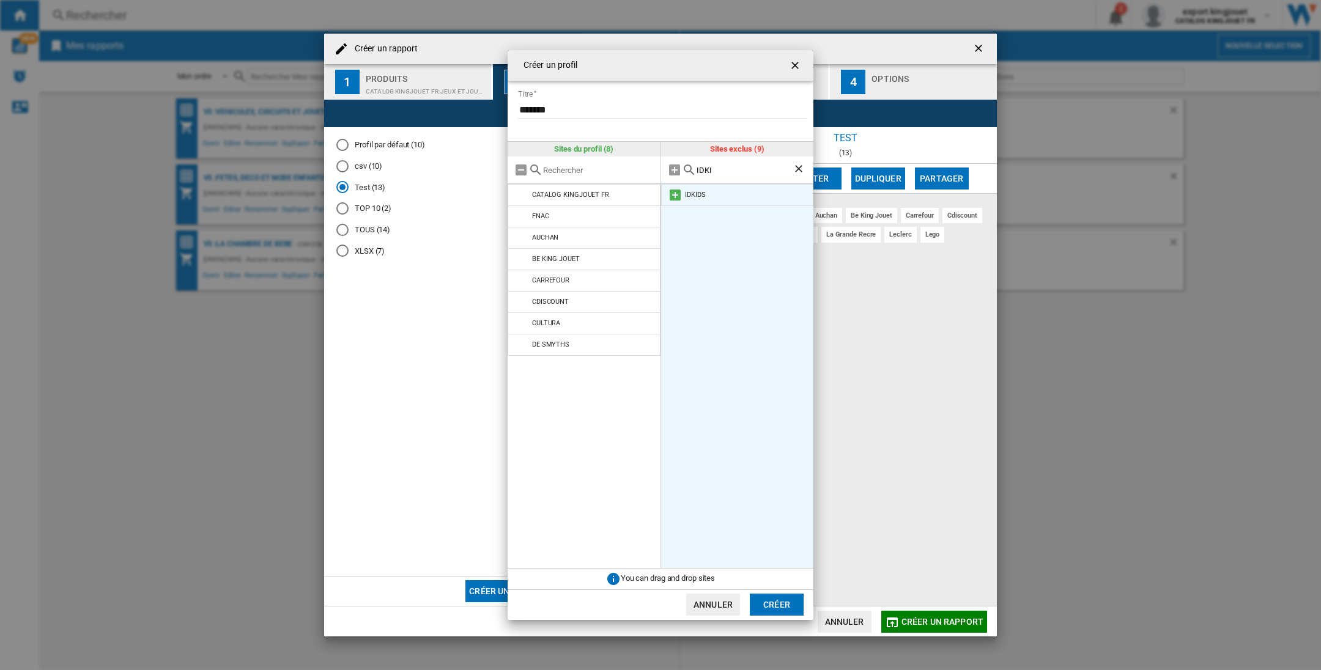
type input "IDKI"
click at [673, 195] on md-icon at bounding box center [675, 195] width 15 height 15
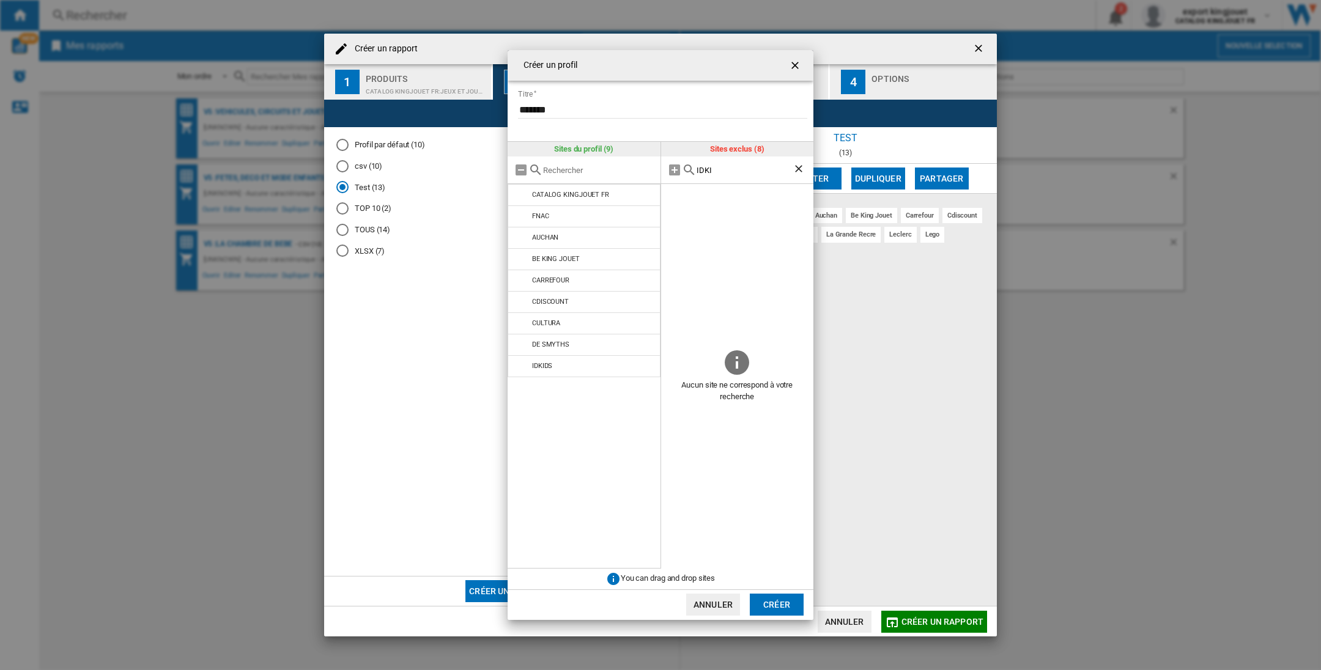
click at [802, 167] on ng-md-icon "Effacer la recherche" at bounding box center [800, 170] width 15 height 15
click at [736, 175] on div at bounding box center [737, 171] width 153 height 28
click at [707, 171] on input "text" at bounding box center [752, 170] width 111 height 9
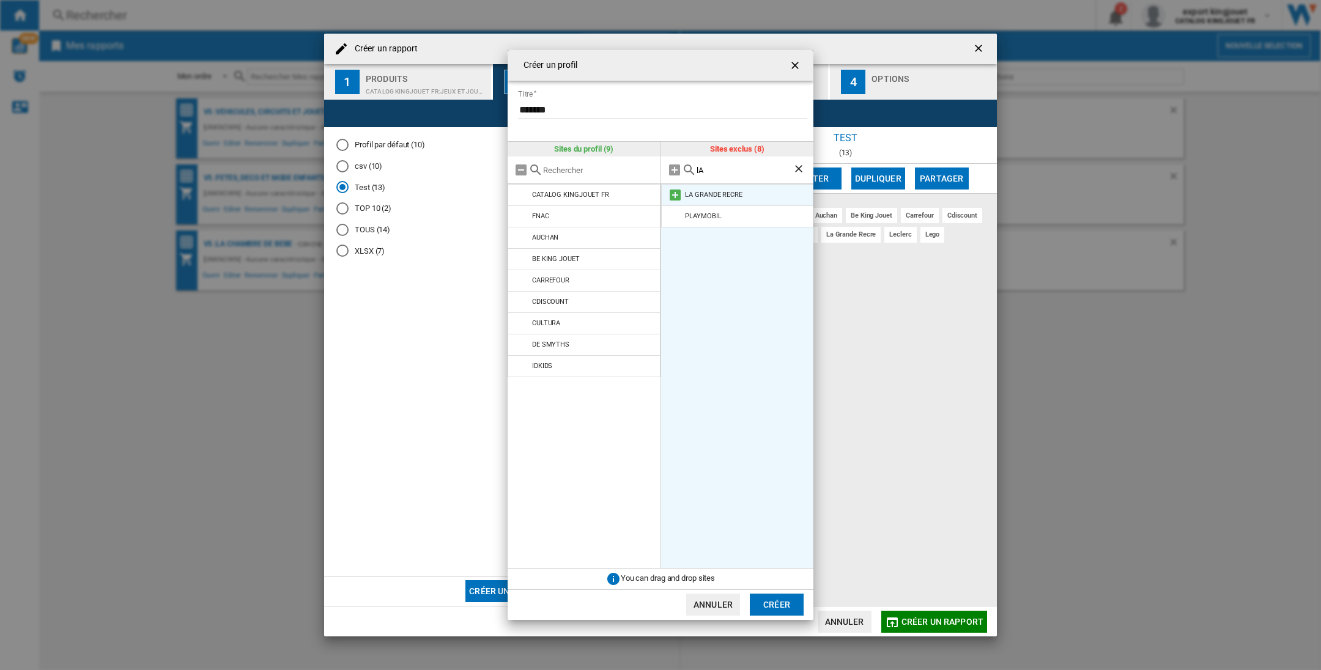
type input "lA"
click at [676, 197] on md-icon at bounding box center [675, 195] width 15 height 15
click at [797, 171] on ng-md-icon "Effacer la recherche" at bounding box center [800, 170] width 15 height 15
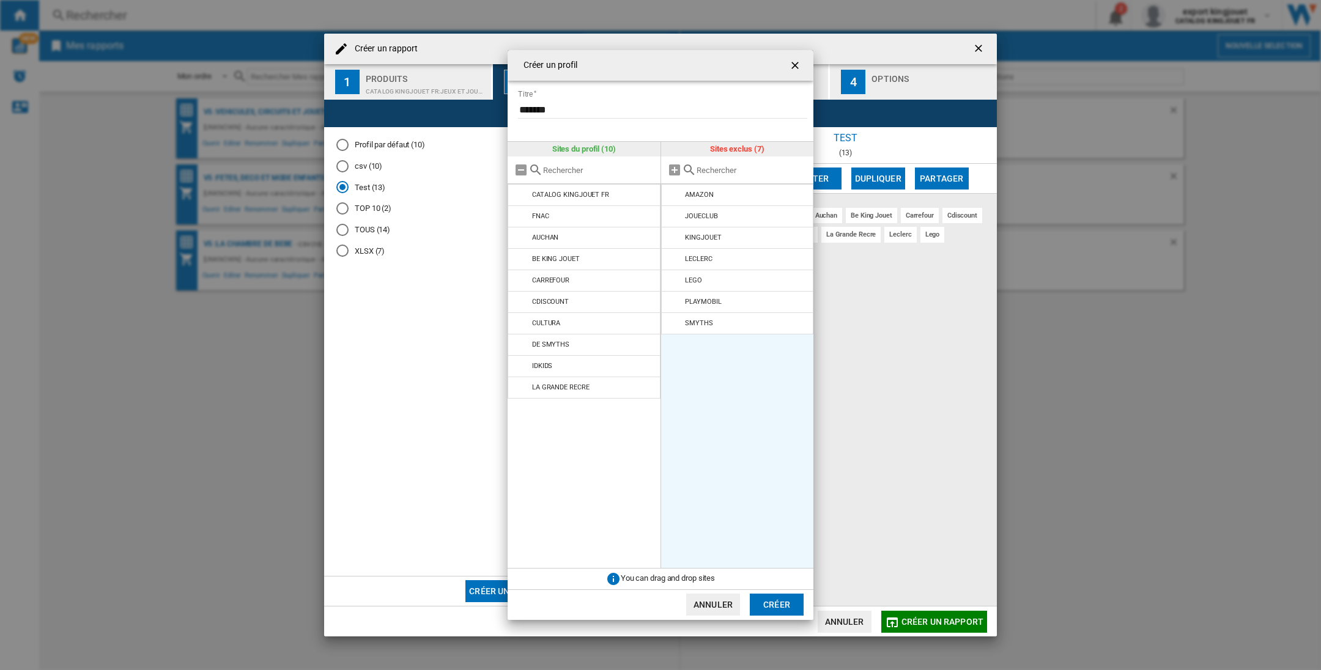
click at [727, 173] on input "text" at bounding box center [752, 170] width 111 height 9
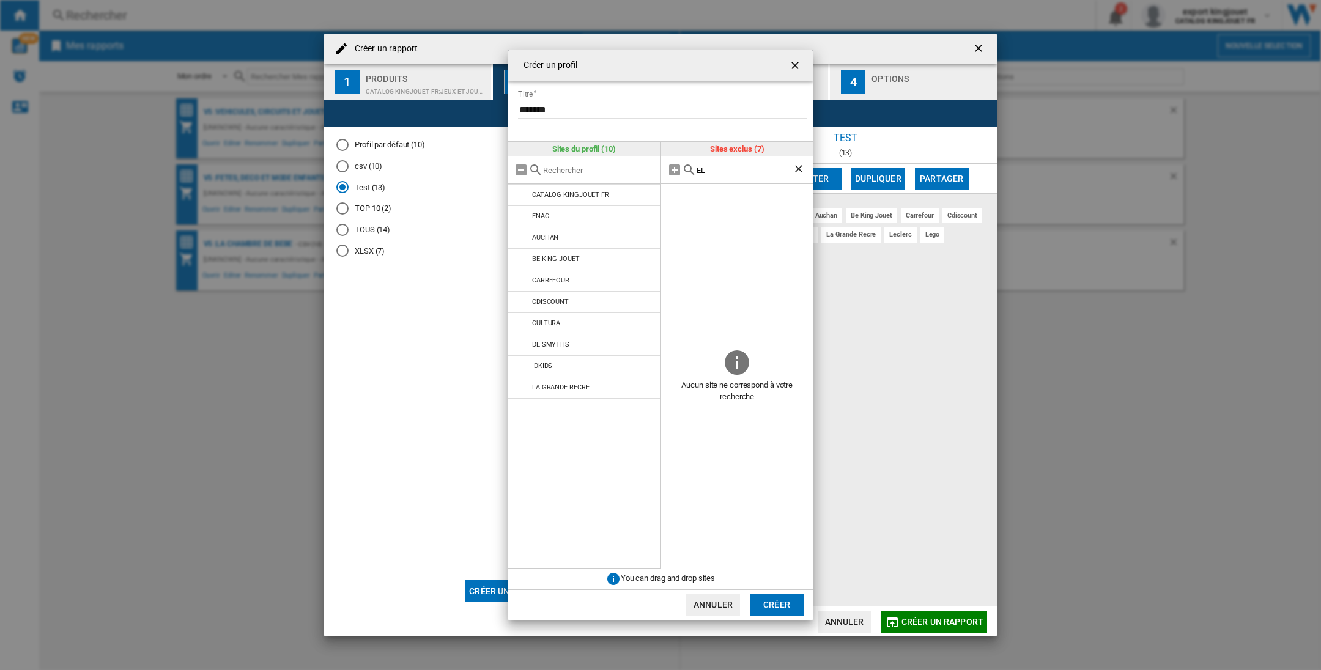
type input "E"
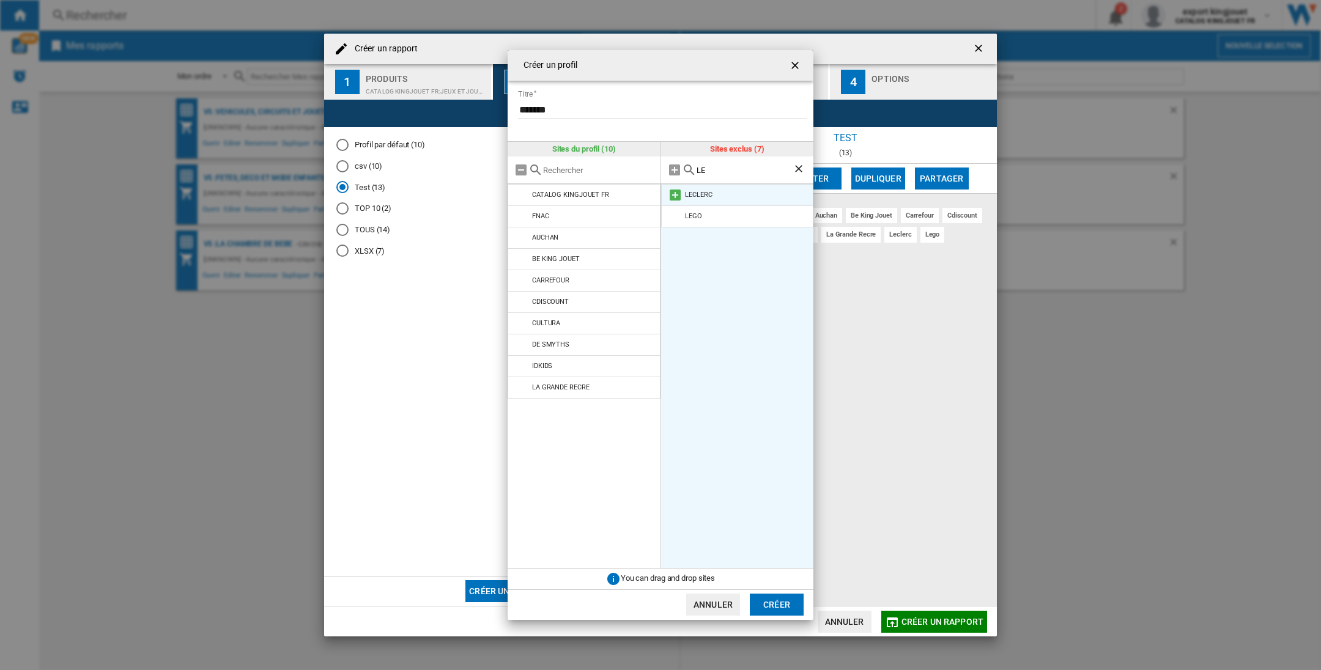
type input "LE"
click at [679, 195] on md-icon at bounding box center [675, 195] width 15 height 15
drag, startPoint x: 799, startPoint y: 168, endPoint x: 744, endPoint y: 175, distance: 55.5
click at [799, 167] on ng-md-icon "Effacer la recherche" at bounding box center [800, 170] width 15 height 15
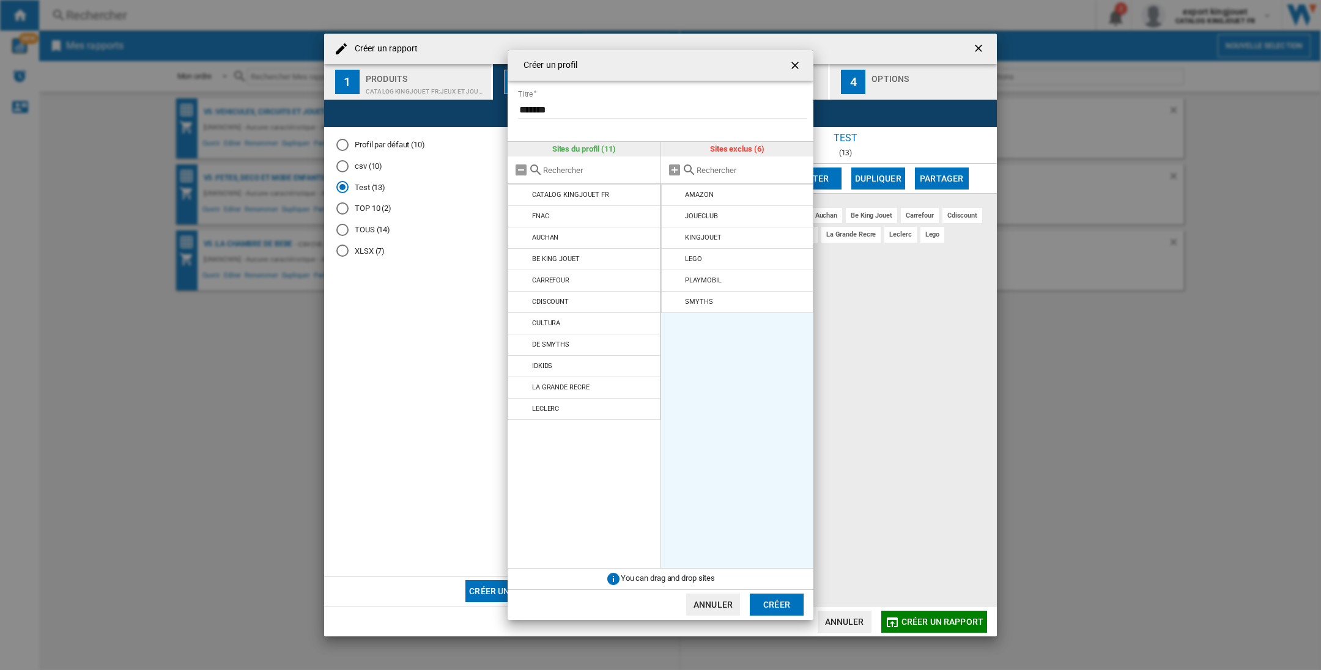
click at [714, 176] on div at bounding box center [737, 171] width 153 height 28
click at [692, 166] on md-icon at bounding box center [689, 170] width 15 height 15
click at [690, 168] on md-icon at bounding box center [689, 170] width 15 height 15
click at [701, 167] on input "text" at bounding box center [752, 170] width 111 height 9
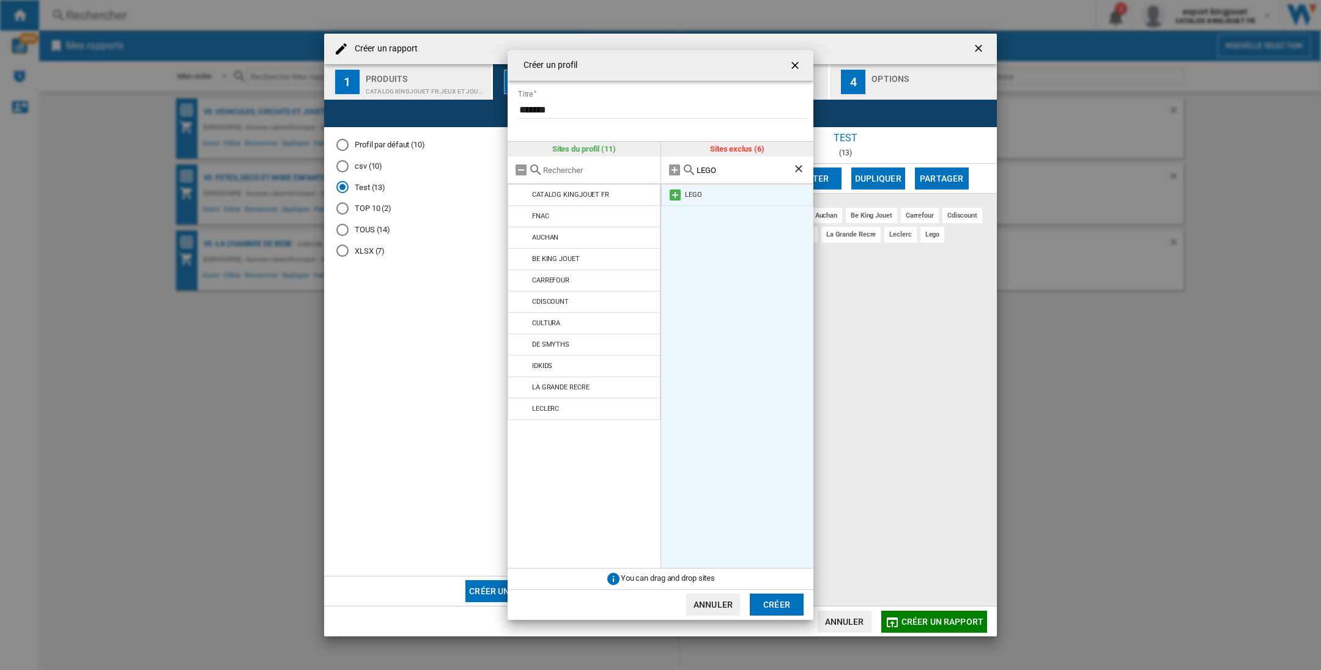
type input "LEGO"
click at [670, 193] on md-icon at bounding box center [675, 195] width 15 height 15
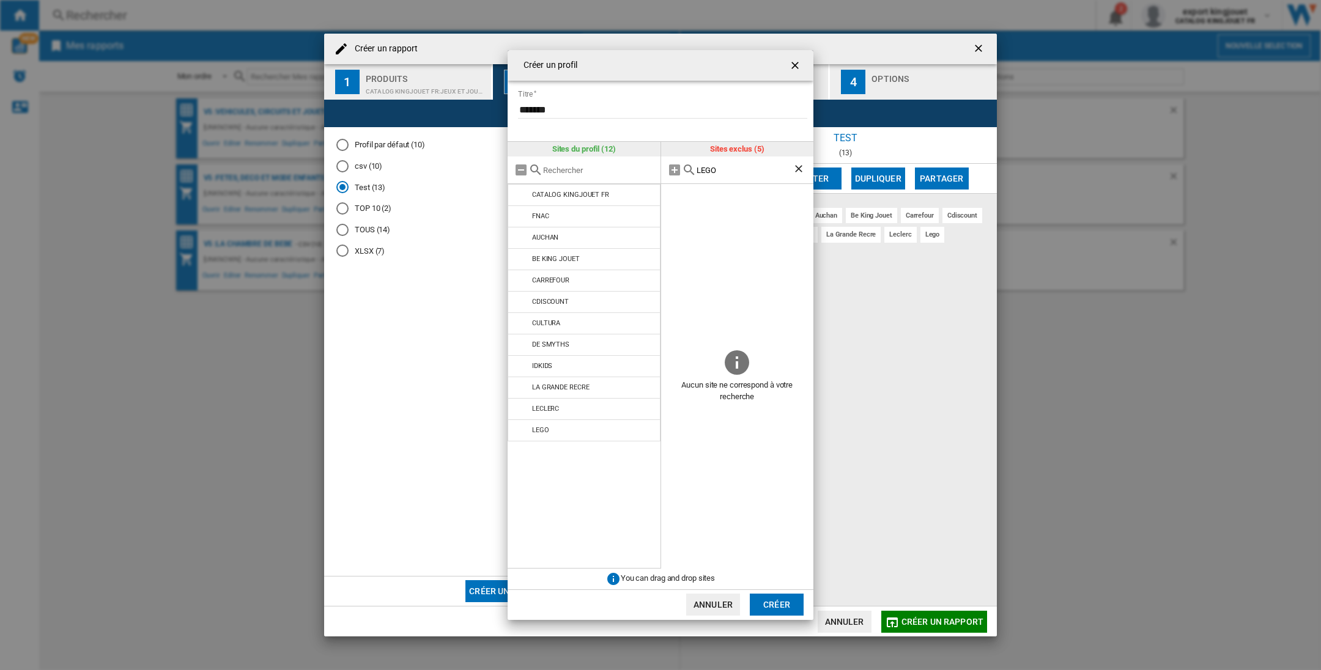
click at [801, 171] on ng-md-icon "Effacer la recherche" at bounding box center [800, 170] width 15 height 15
click at [706, 169] on input "text" at bounding box center [752, 170] width 111 height 9
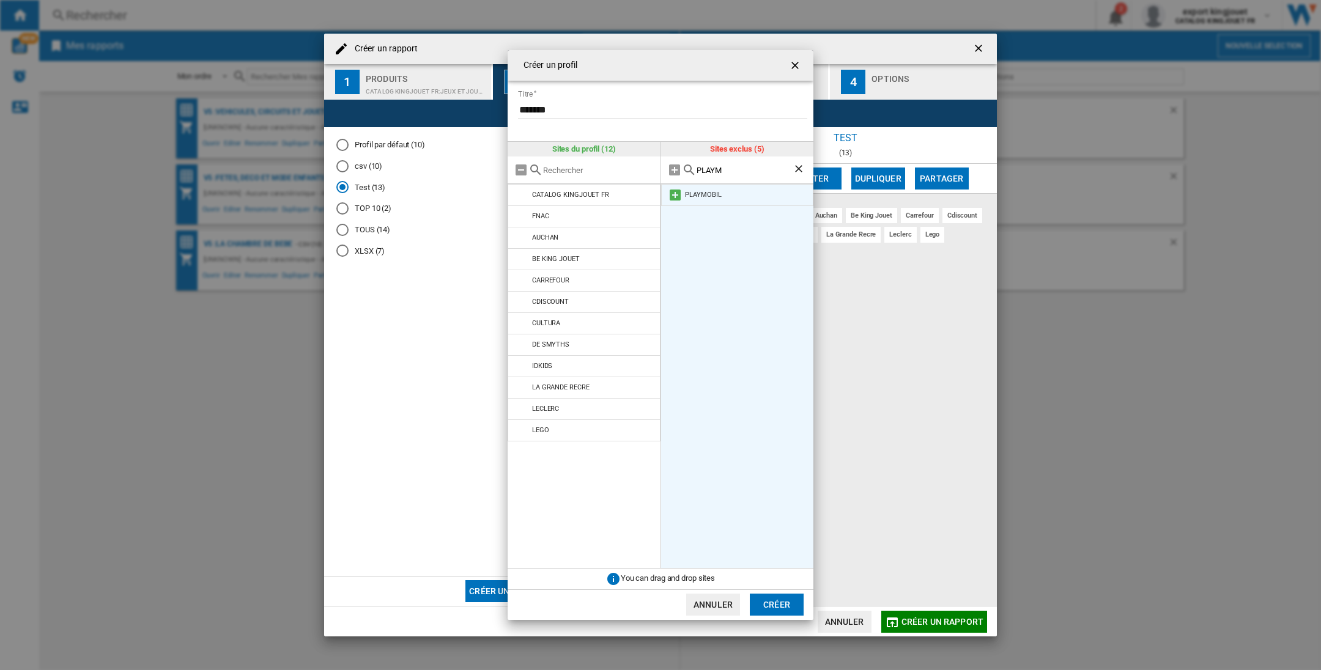
type input "PLAYM"
click at [678, 195] on md-icon at bounding box center [675, 195] width 15 height 15
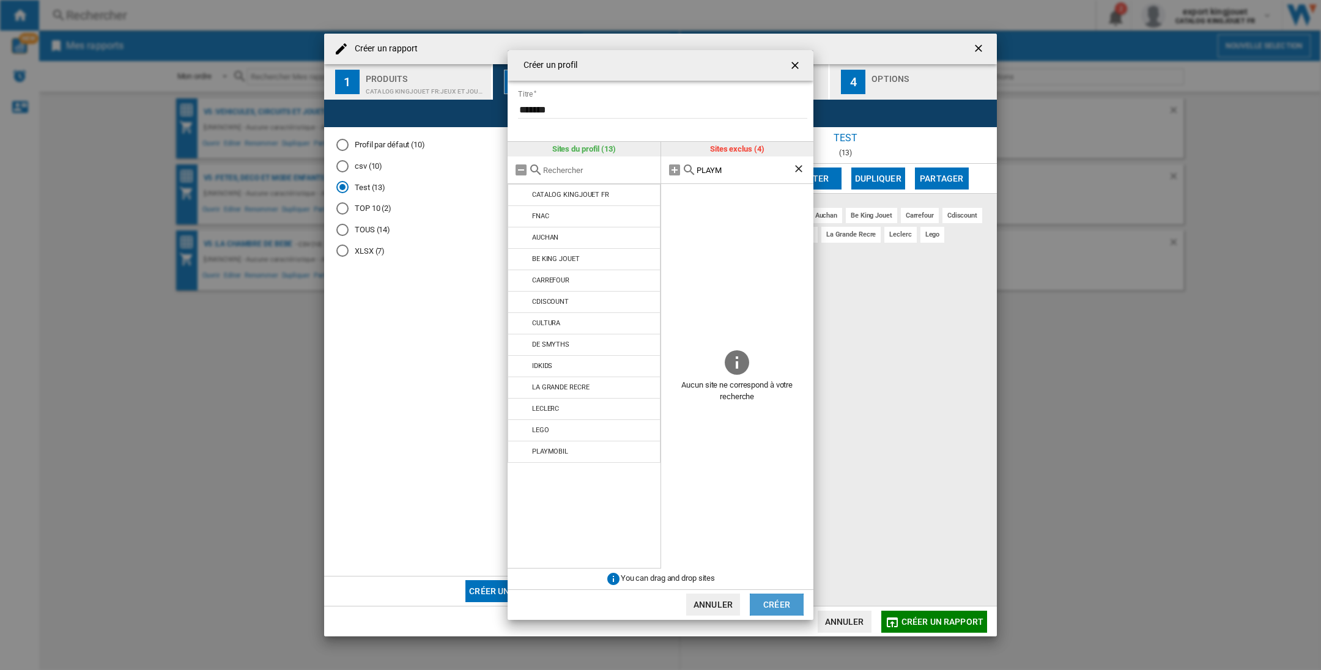
click at [780, 599] on button "Créer" at bounding box center [777, 605] width 54 height 22
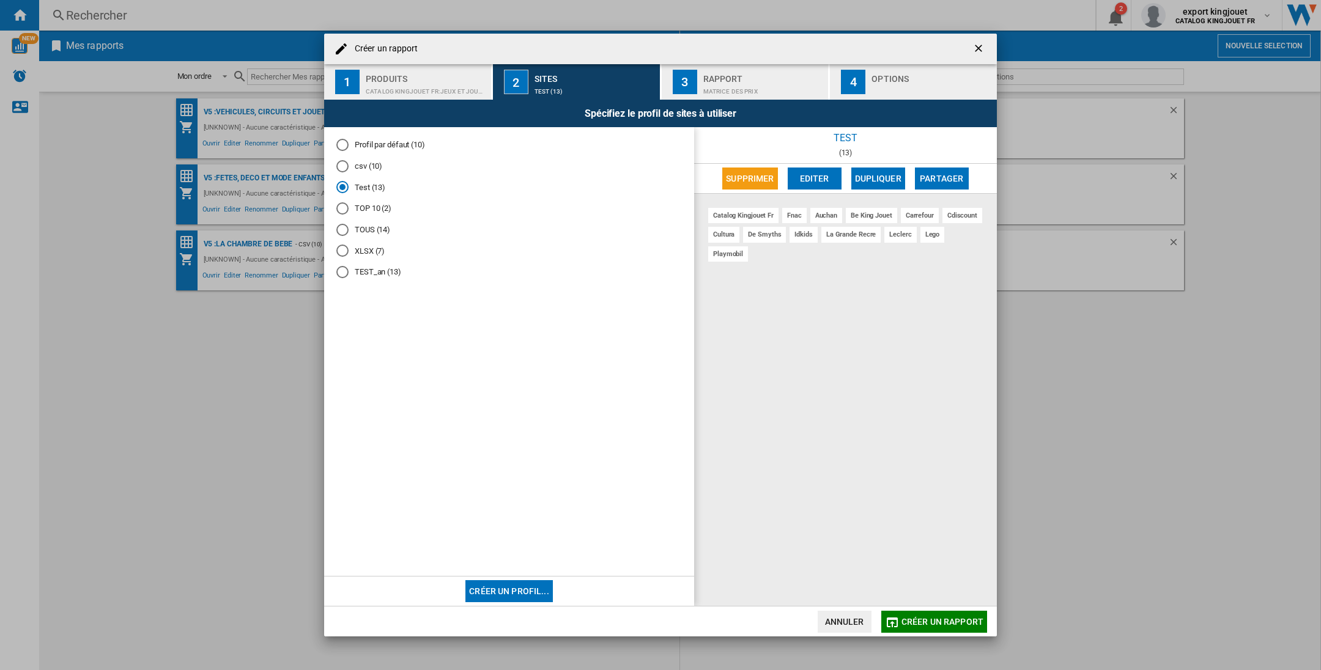
click at [973, 46] on ng-md-icon "getI18NText('BUTTONS.CLOSE_DIALOG')" at bounding box center [979, 49] width 15 height 15
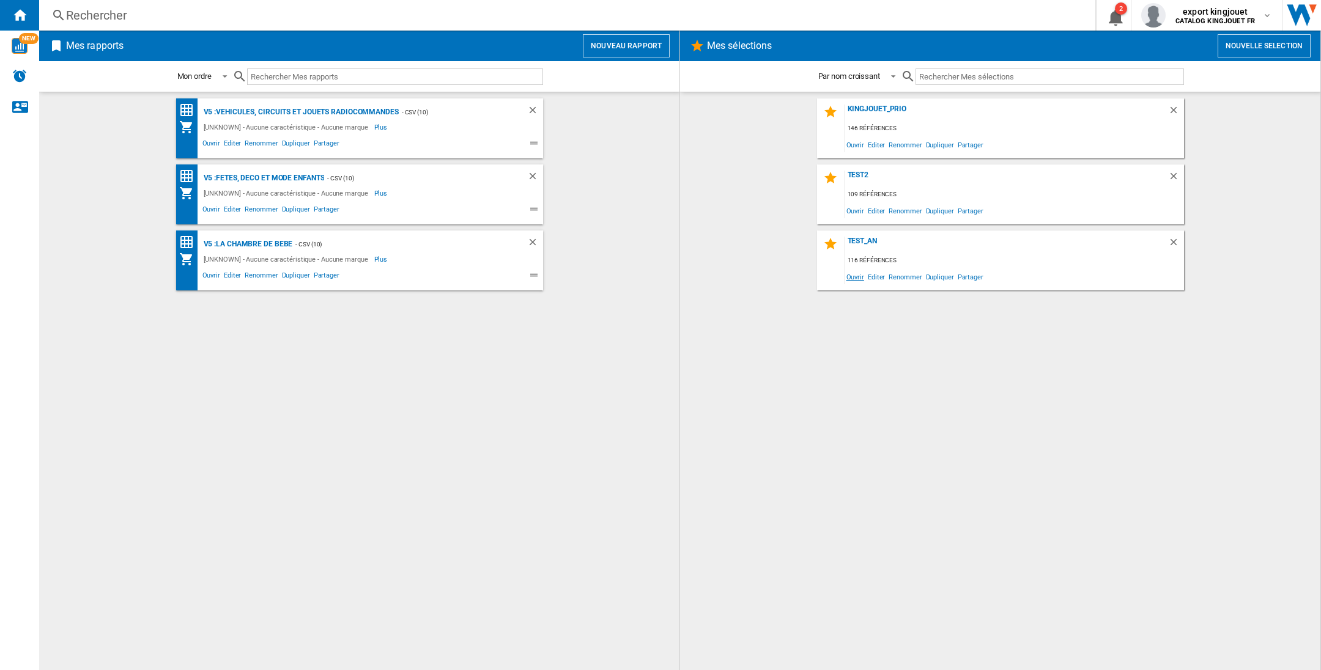
click at [853, 270] on span "Ouvrir" at bounding box center [855, 276] width 21 height 17
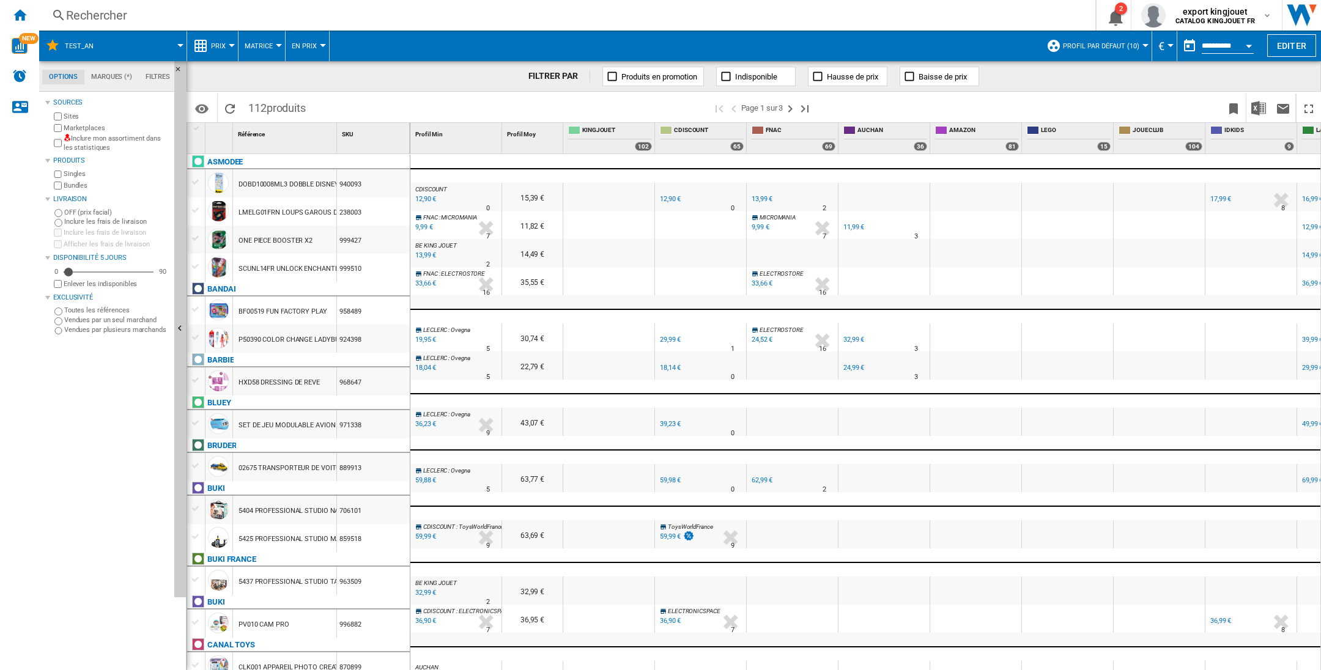
click at [1134, 48] on span "Profil par défaut (10)" at bounding box center [1101, 46] width 76 height 8
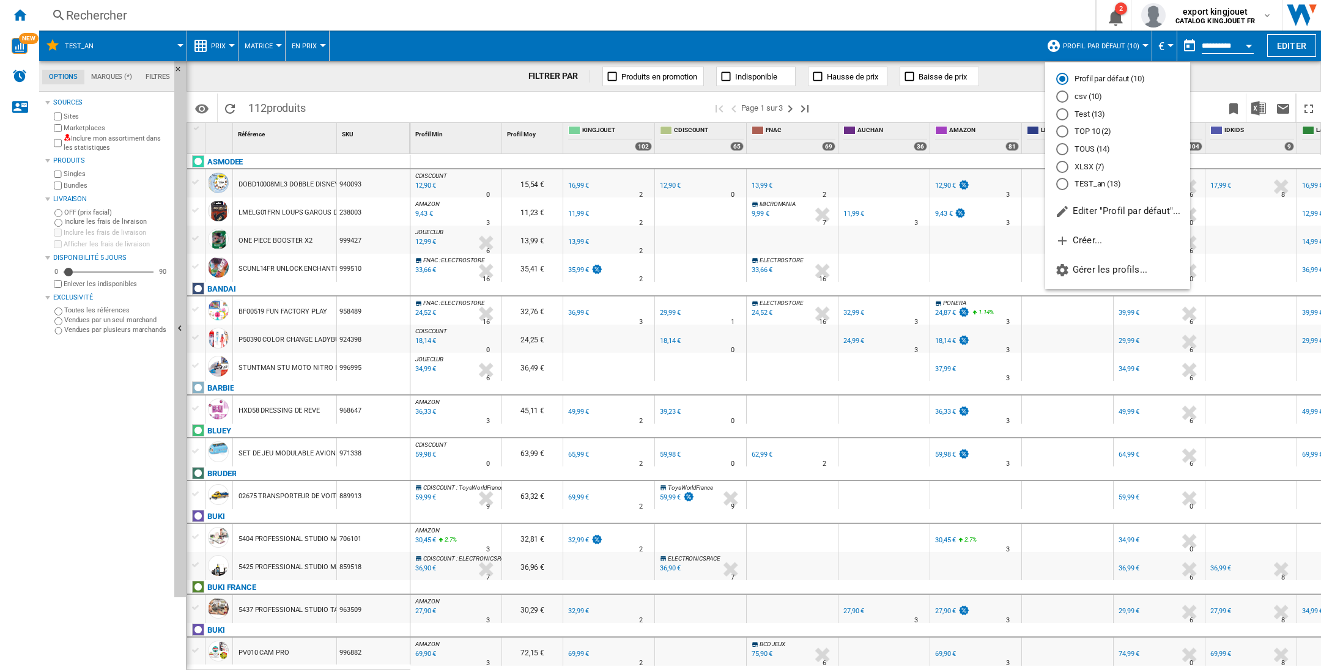
click at [1081, 188] on md-radio-button "TEST_an (13)" at bounding box center [1117, 185] width 123 height 12
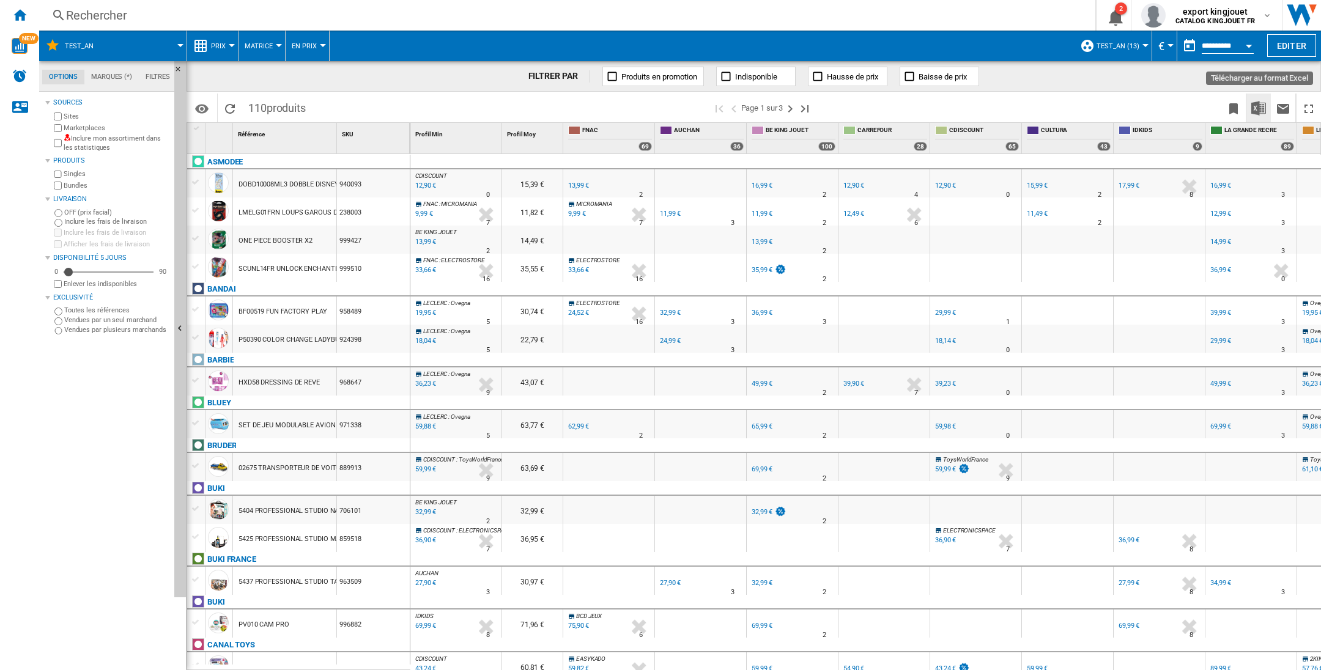
click at [1261, 103] on img "Télécharger au format Excel" at bounding box center [1258, 108] width 15 height 15
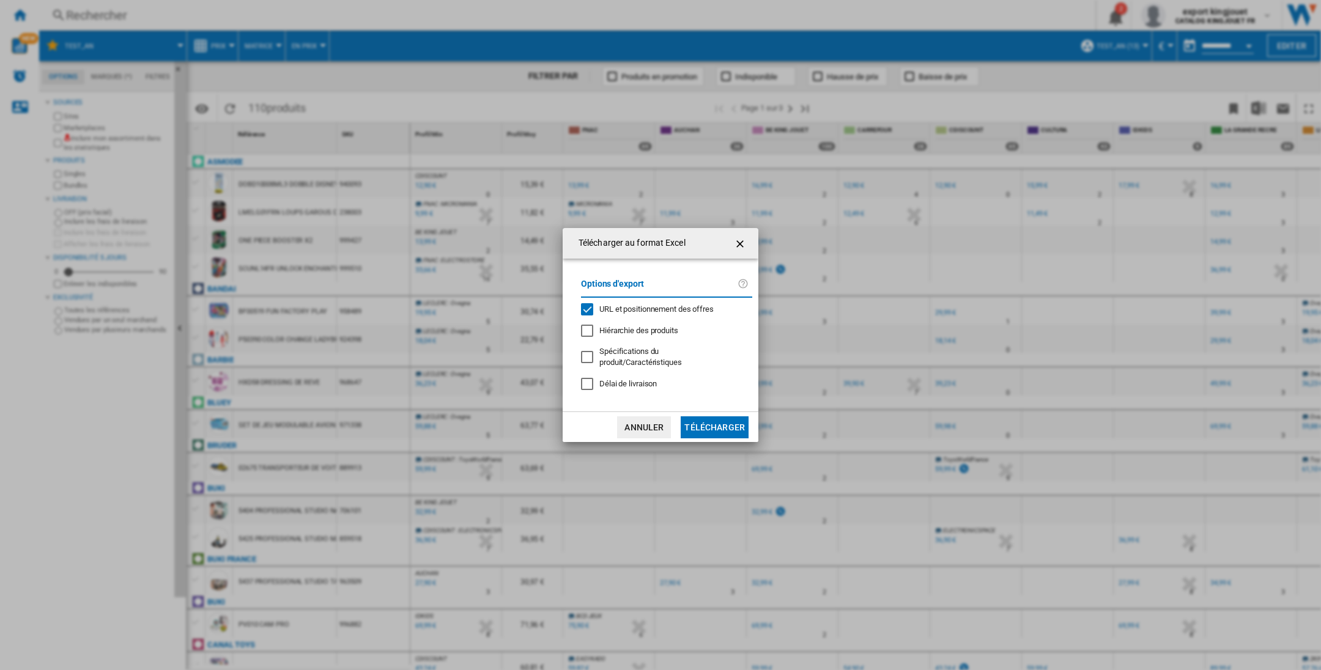
click at [695, 314] on span "URL et positionnement des offres" at bounding box center [656, 309] width 114 height 9
click at [700, 419] on button "Télécharger" at bounding box center [715, 428] width 68 height 22
